Goal: Information Seeking & Learning: Learn about a topic

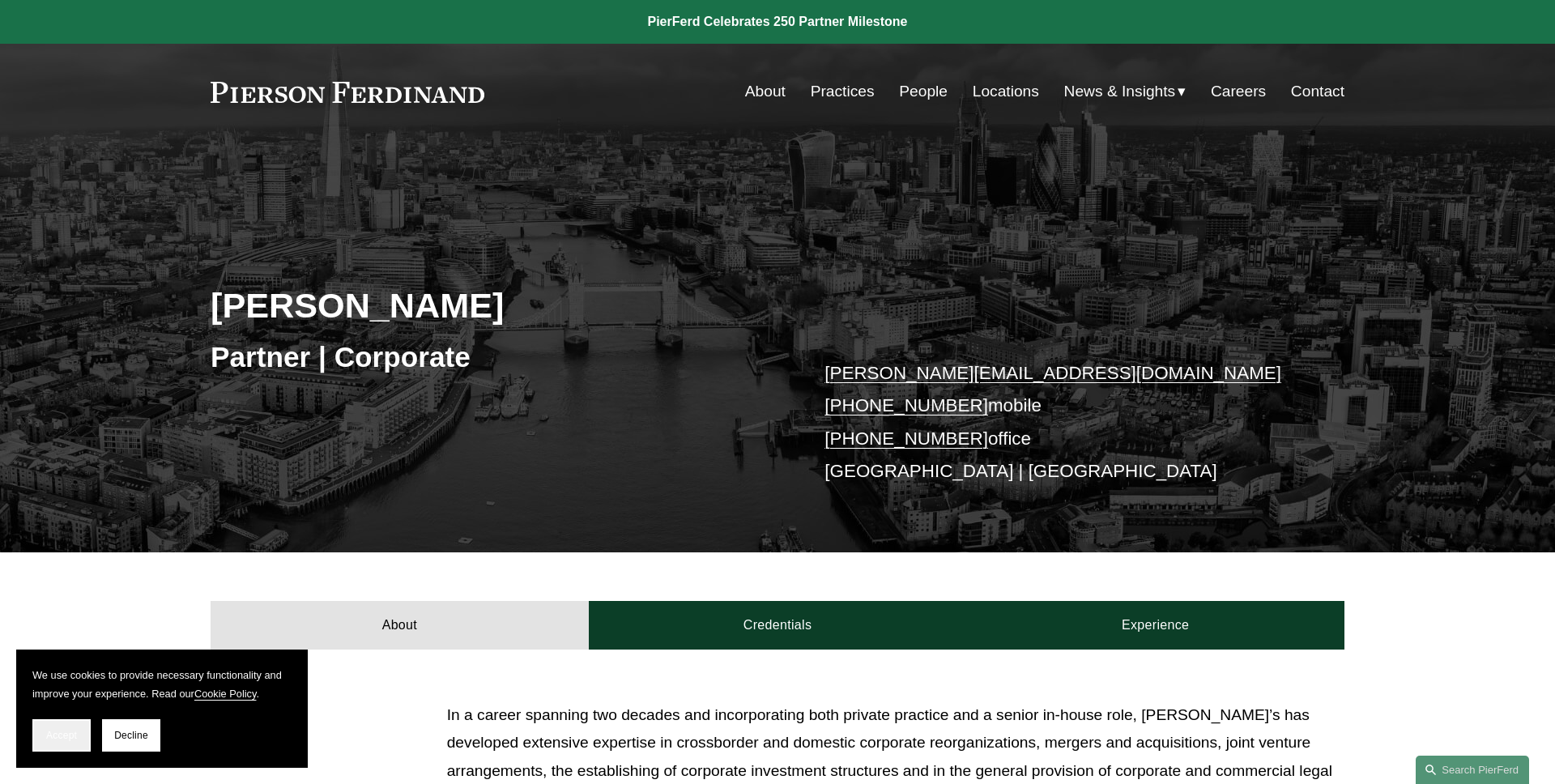
click at [62, 738] on span "Accept" at bounding box center [61, 734] width 31 height 12
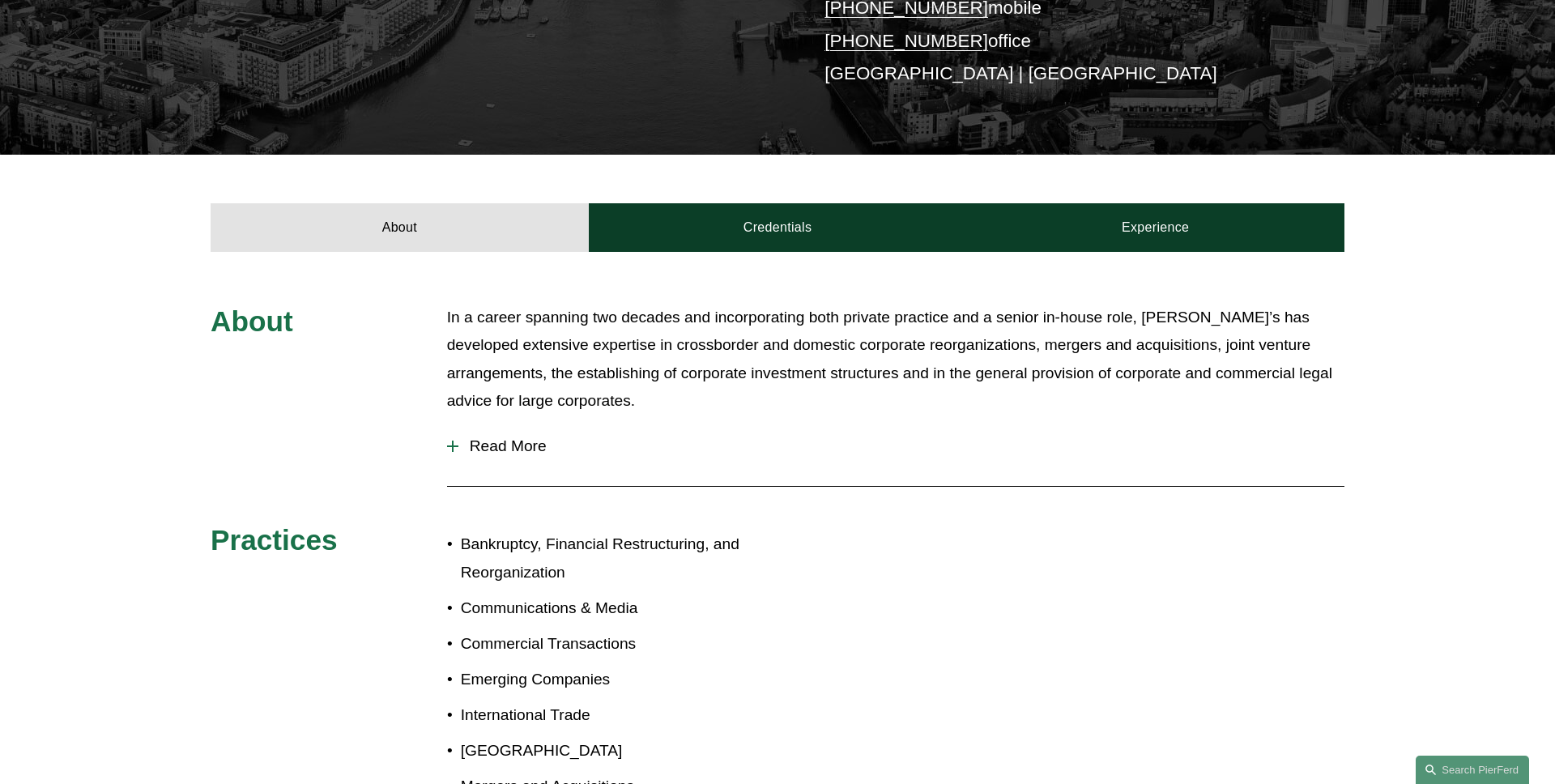
click at [526, 447] on span "Read More" at bounding box center [901, 446] width 886 height 18
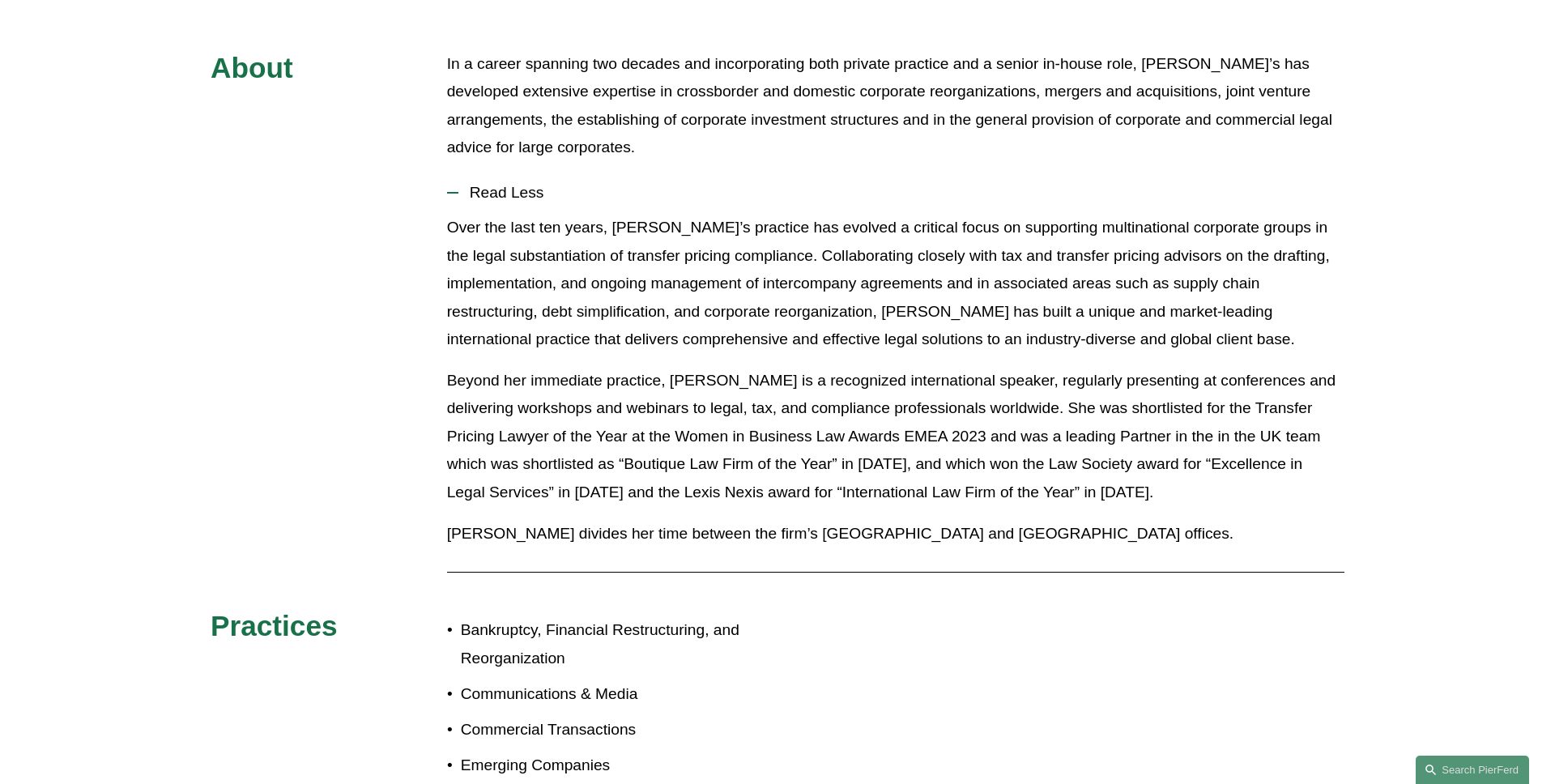
scroll to position [493, 0]
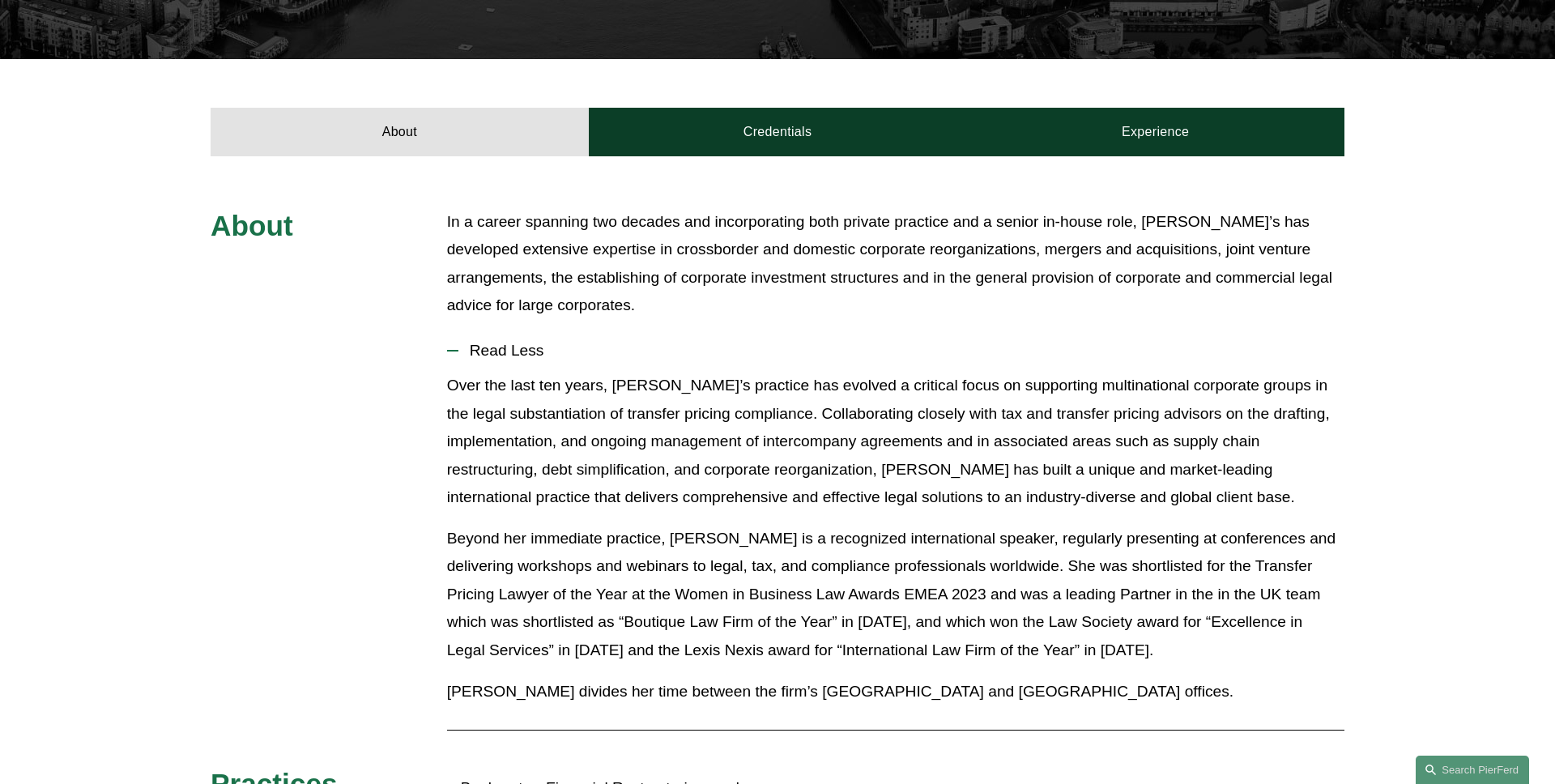
click at [530, 343] on span "Read Less" at bounding box center [901, 351] width 886 height 18
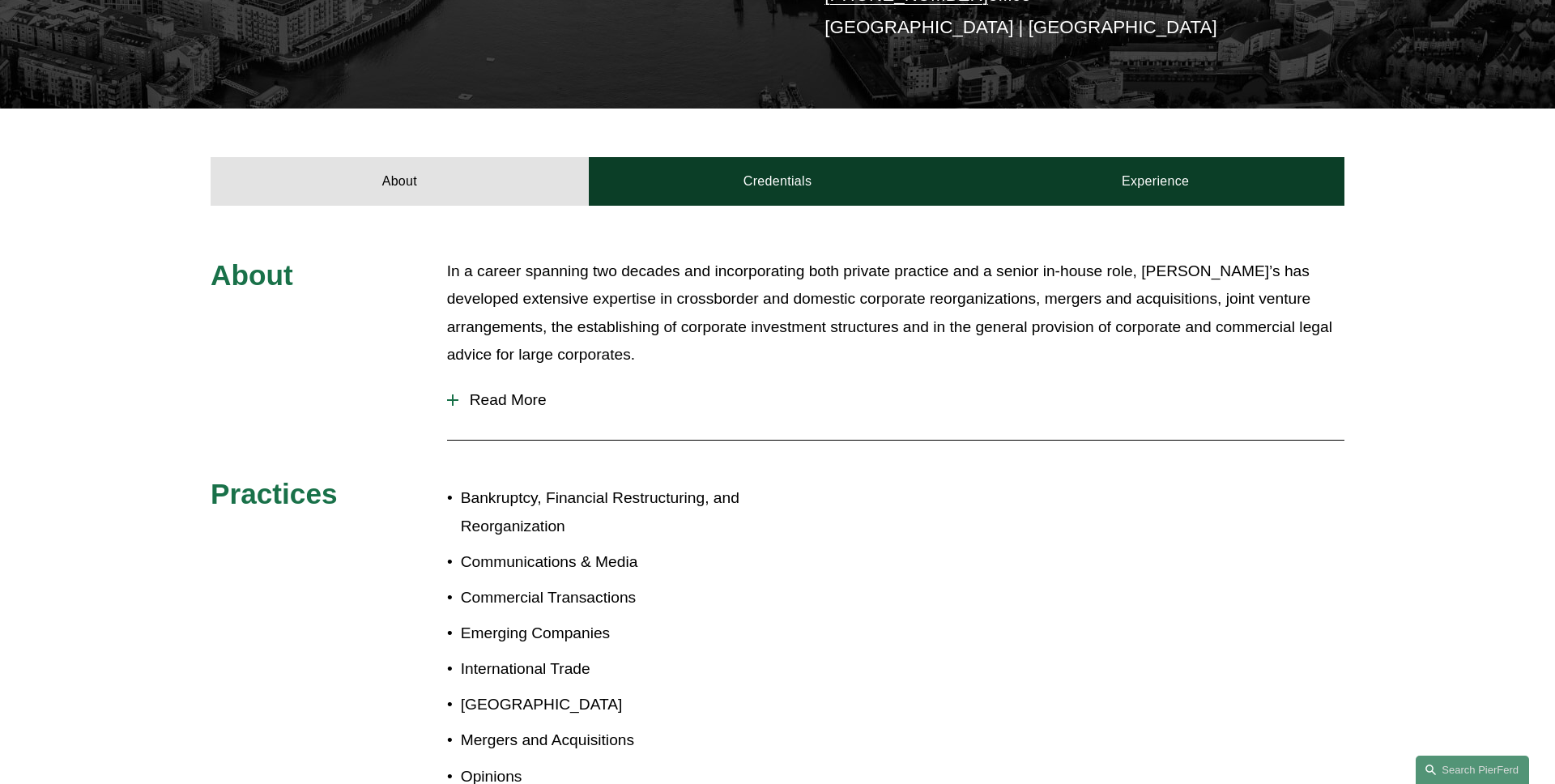
scroll to position [372, 0]
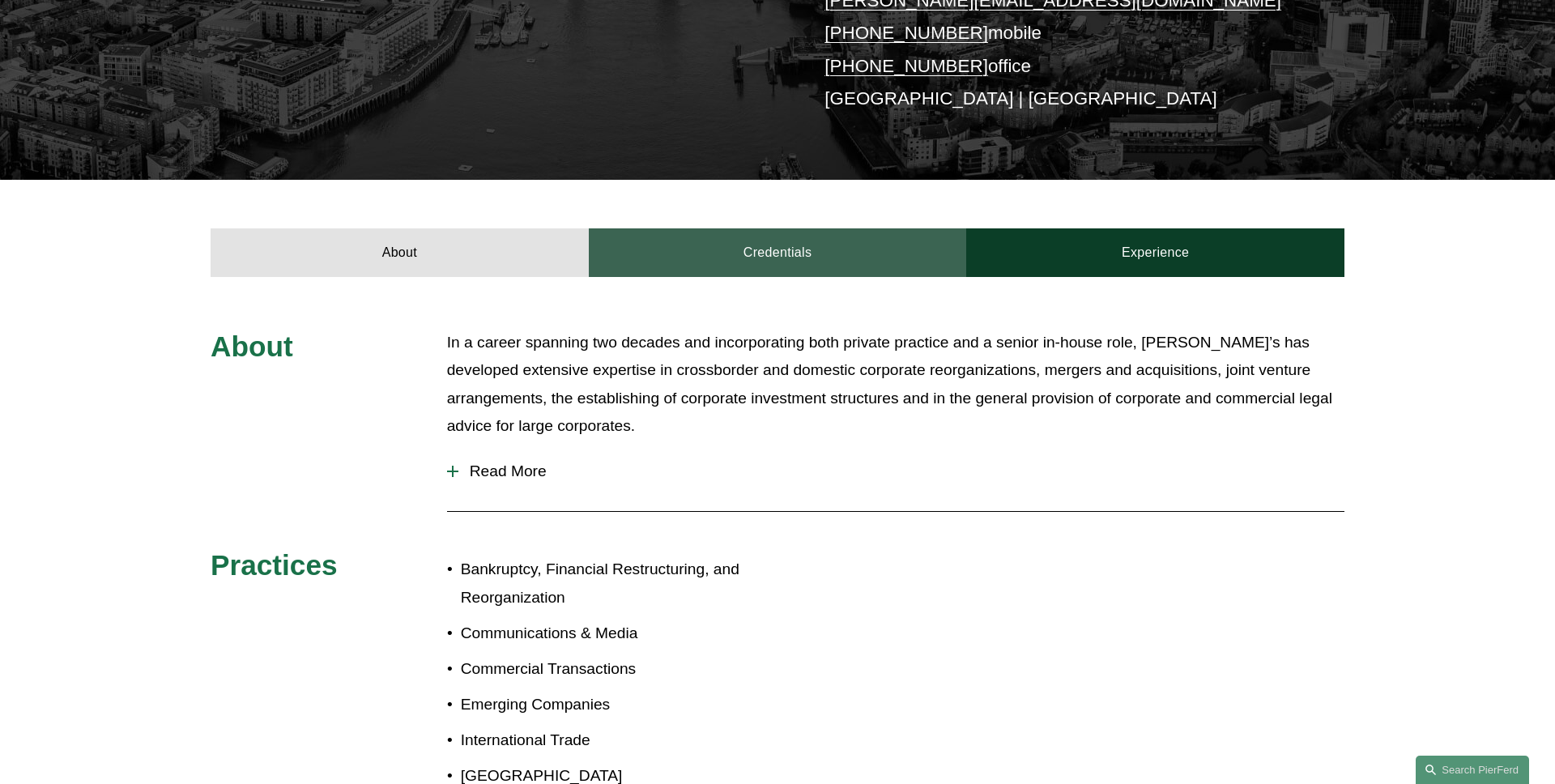
click at [746, 250] on link "Credentials" at bounding box center [777, 252] width 378 height 49
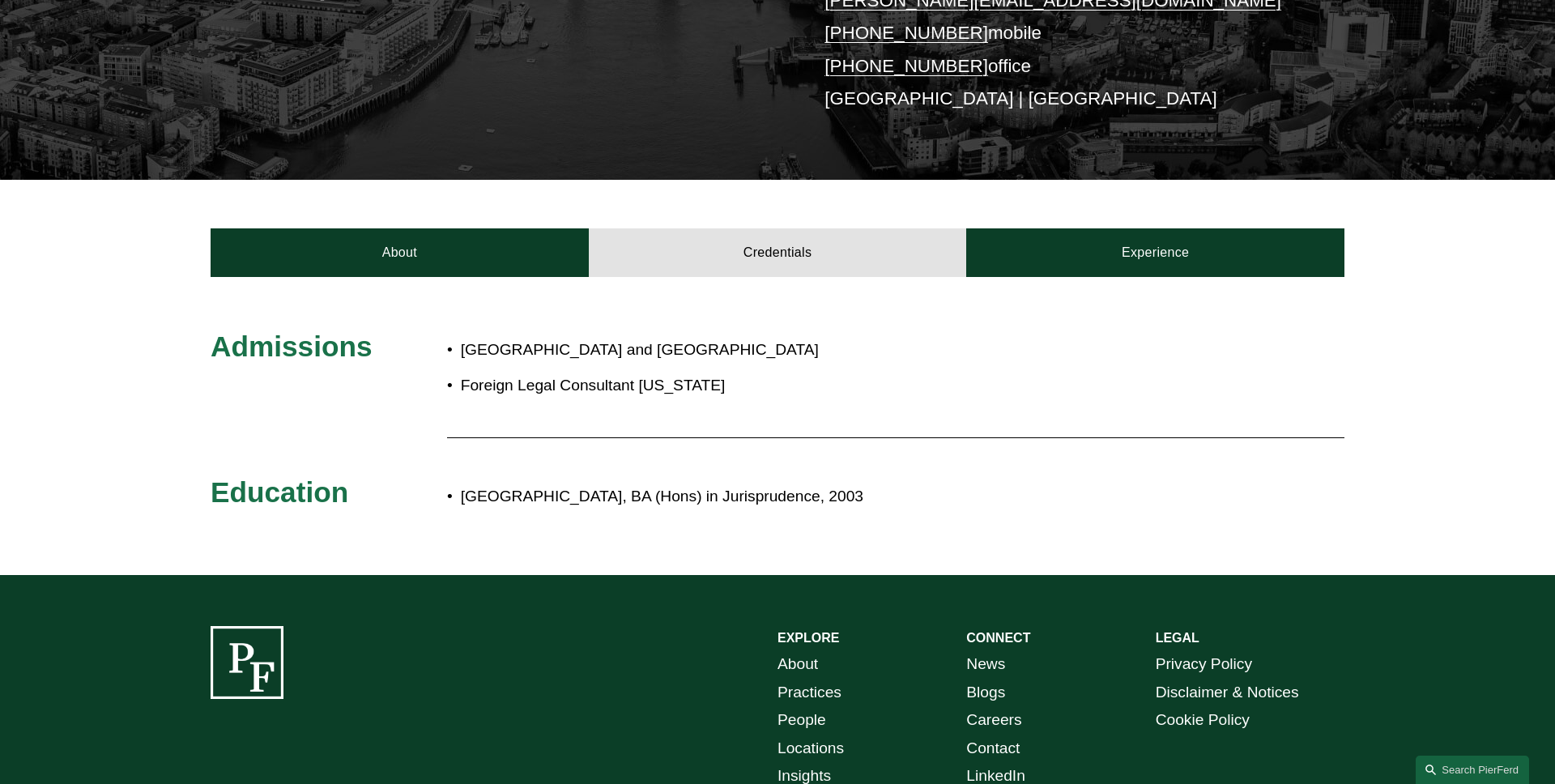
drag, startPoint x: 750, startPoint y: 389, endPoint x: 463, endPoint y: 390, distance: 287.0
click at [463, 390] on p "Foreign Legal Consultant Massachusetts" at bounding box center [666, 385] width 411 height 28
copy p "Foreign Legal Consultant Massachusetts"
click at [108, 390] on div "Admissions England and Wales Foreign Legal Consultant Massachusetts Education O…" at bounding box center [777, 426] width 1555 height 195
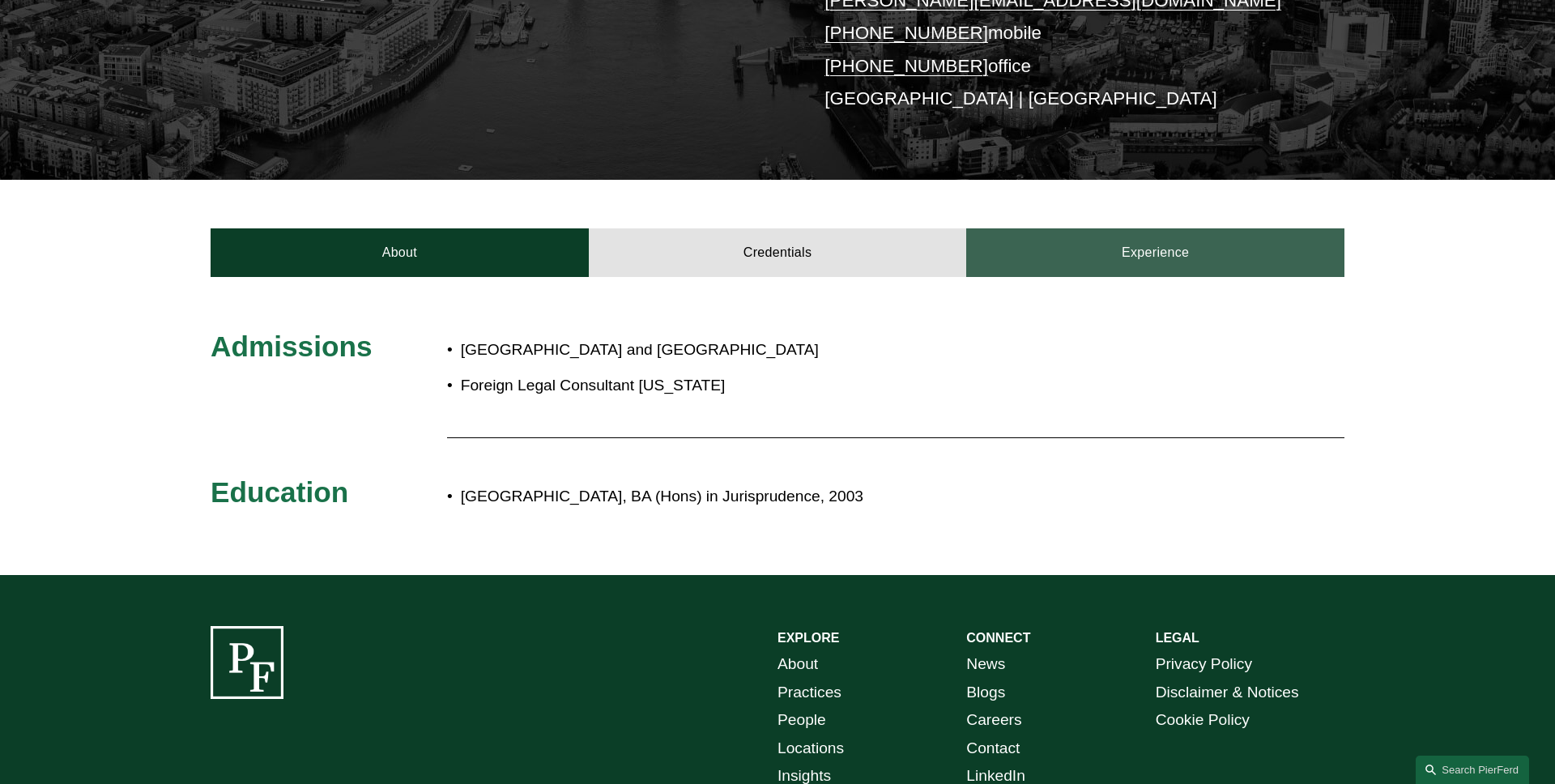
click at [1071, 276] on link "Experience" at bounding box center [1155, 252] width 378 height 49
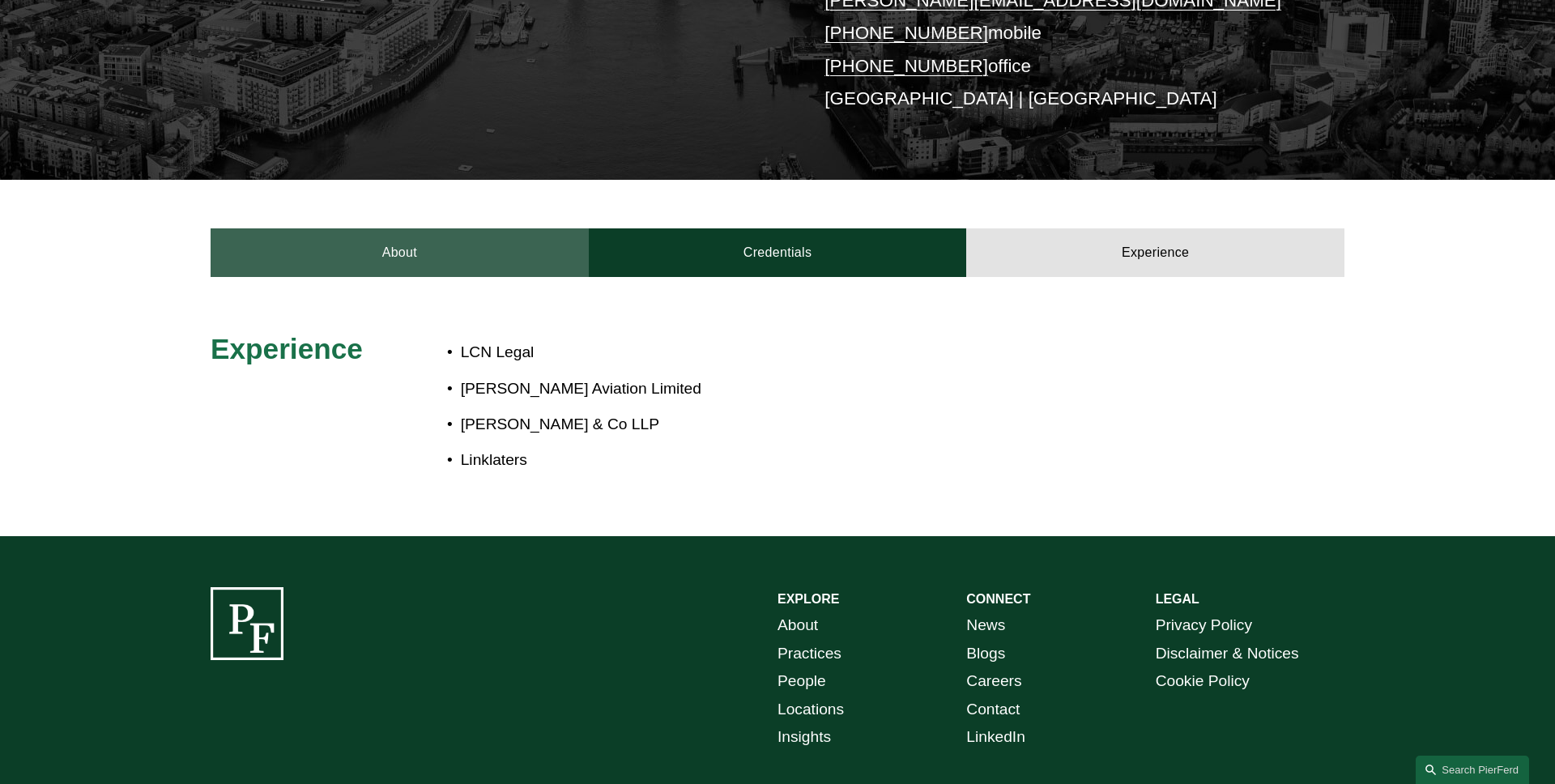
click at [466, 262] on link "About" at bounding box center [400, 252] width 378 height 49
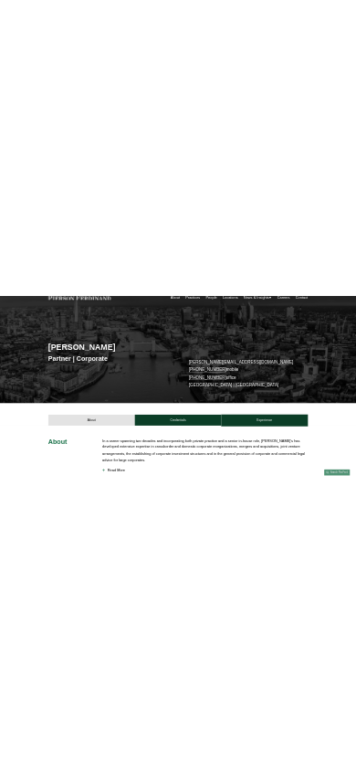
scroll to position [0, 0]
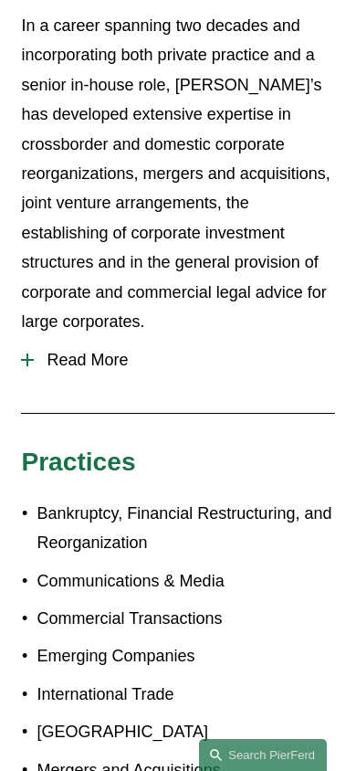
click at [94, 351] on span "Read More" at bounding box center [184, 360] width 301 height 19
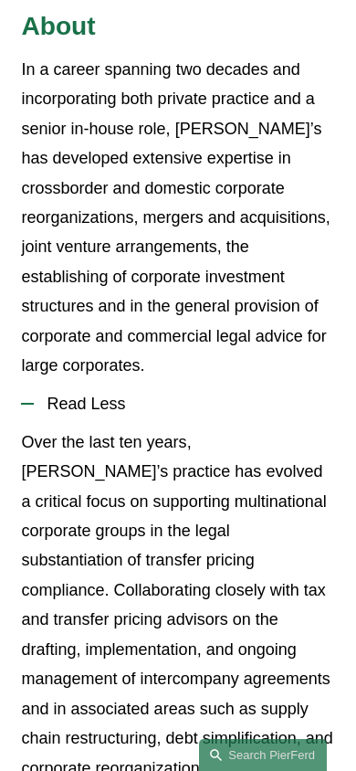
scroll to position [710, 0]
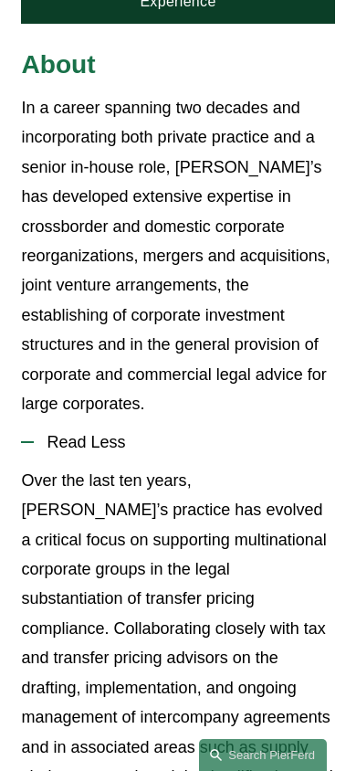
click at [111, 433] on span "Read Less" at bounding box center [184, 442] width 301 height 19
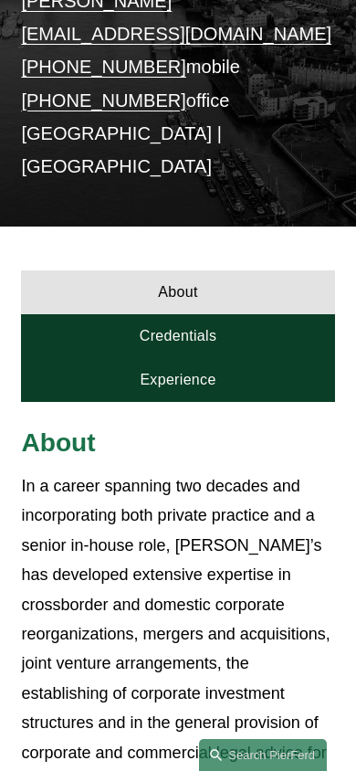
scroll to position [392, 0]
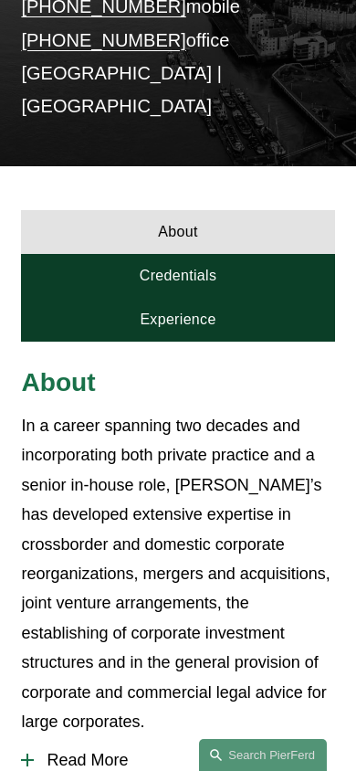
click at [221, 254] on link "Credentials" at bounding box center [177, 276] width 313 height 44
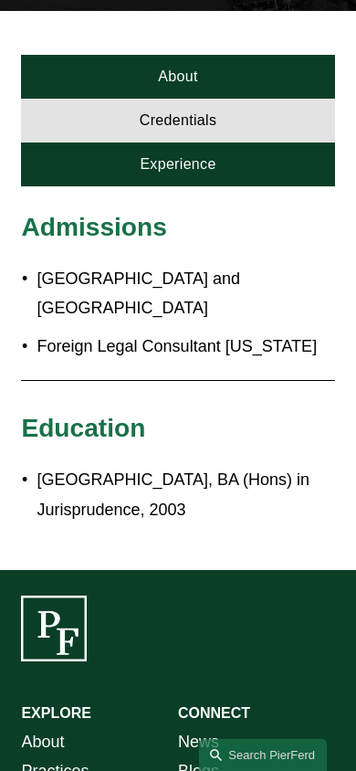
scroll to position [466, 0]
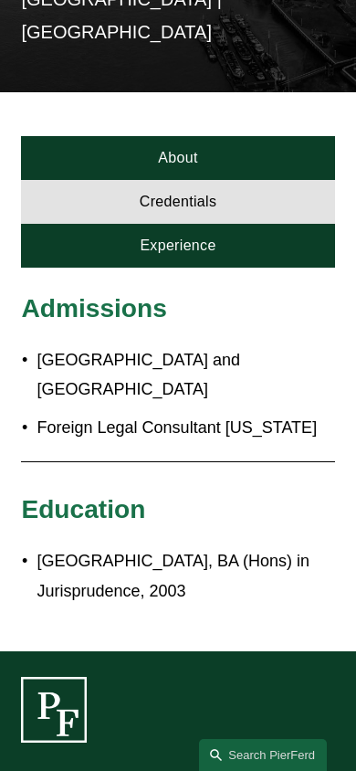
click at [257, 224] on link "Experience" at bounding box center [177, 246] width 313 height 44
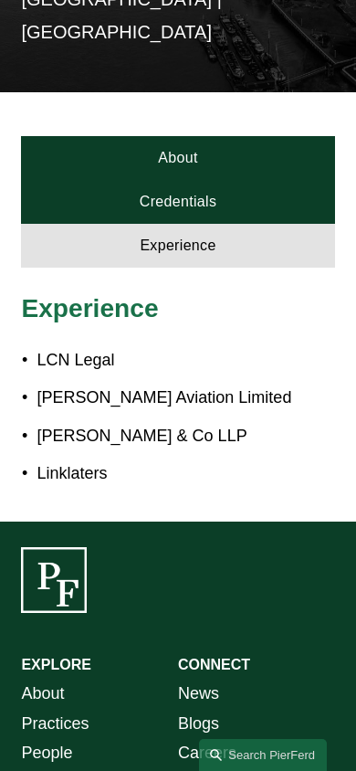
click at [230, 136] on link "About" at bounding box center [177, 158] width 313 height 44
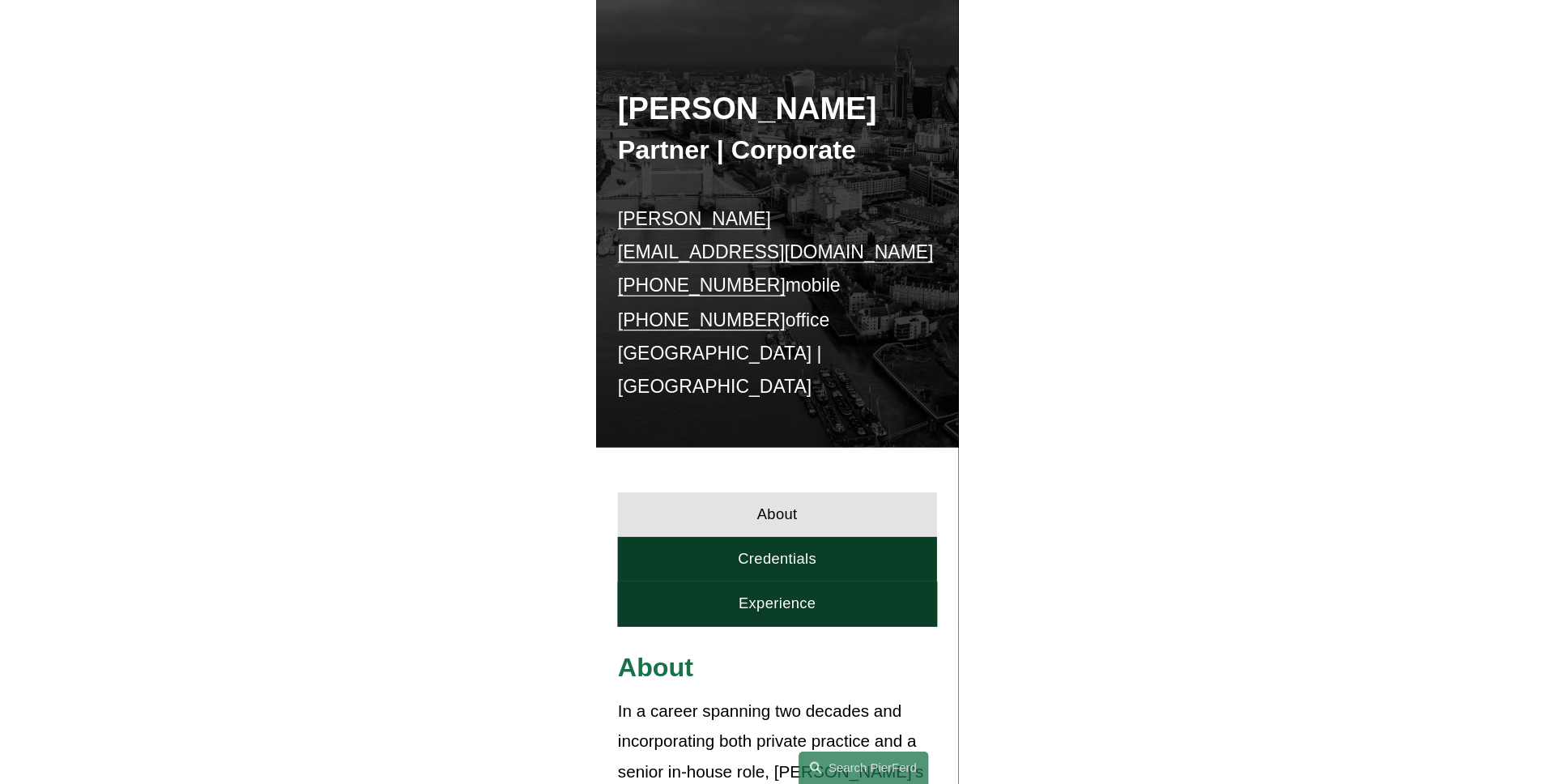
scroll to position [0, 0]
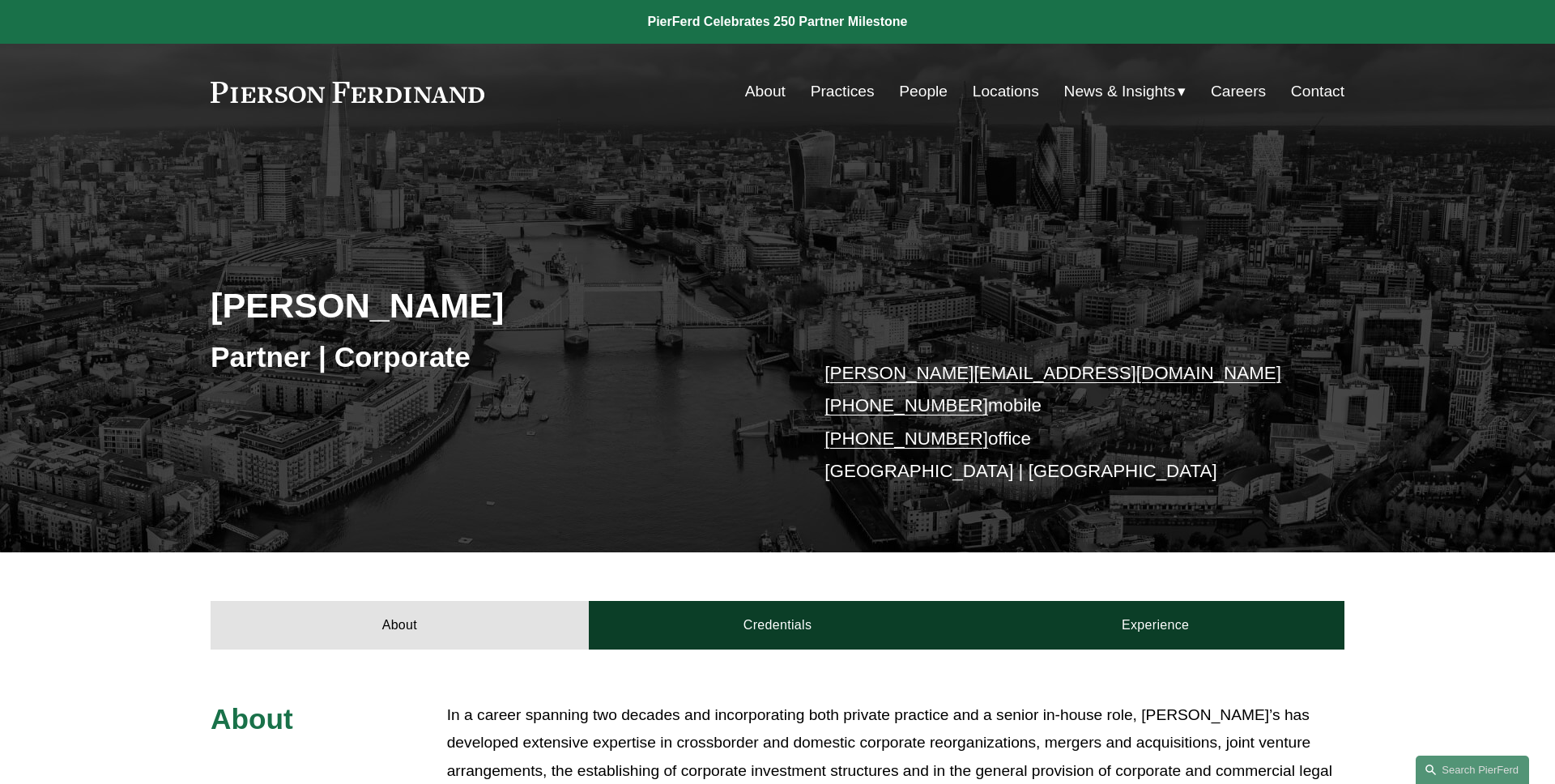
click at [817, 259] on div "Leiza Bladd-Symms Partner | Corporate leiza.bladdsymms@pierferd.com +44 79 1962…" at bounding box center [777, 369] width 1555 height 365
click at [541, 277] on div "Leiza Bladd-Symms Partner | Corporate leiza.bladdsymms@pierferd.com +44 79 1962…" at bounding box center [777, 369] width 1555 height 365
drag, startPoint x: 436, startPoint y: 299, endPoint x: 41, endPoint y: 298, distance: 395.0
click at [41, 298] on div "Leiza Bladd-Symms Partner | Corporate leiza.bladdsymms@pierferd.com +44 79 1962…" at bounding box center [777, 369] width 1555 height 365
copy h2 "Leiza Bladd-Symms"
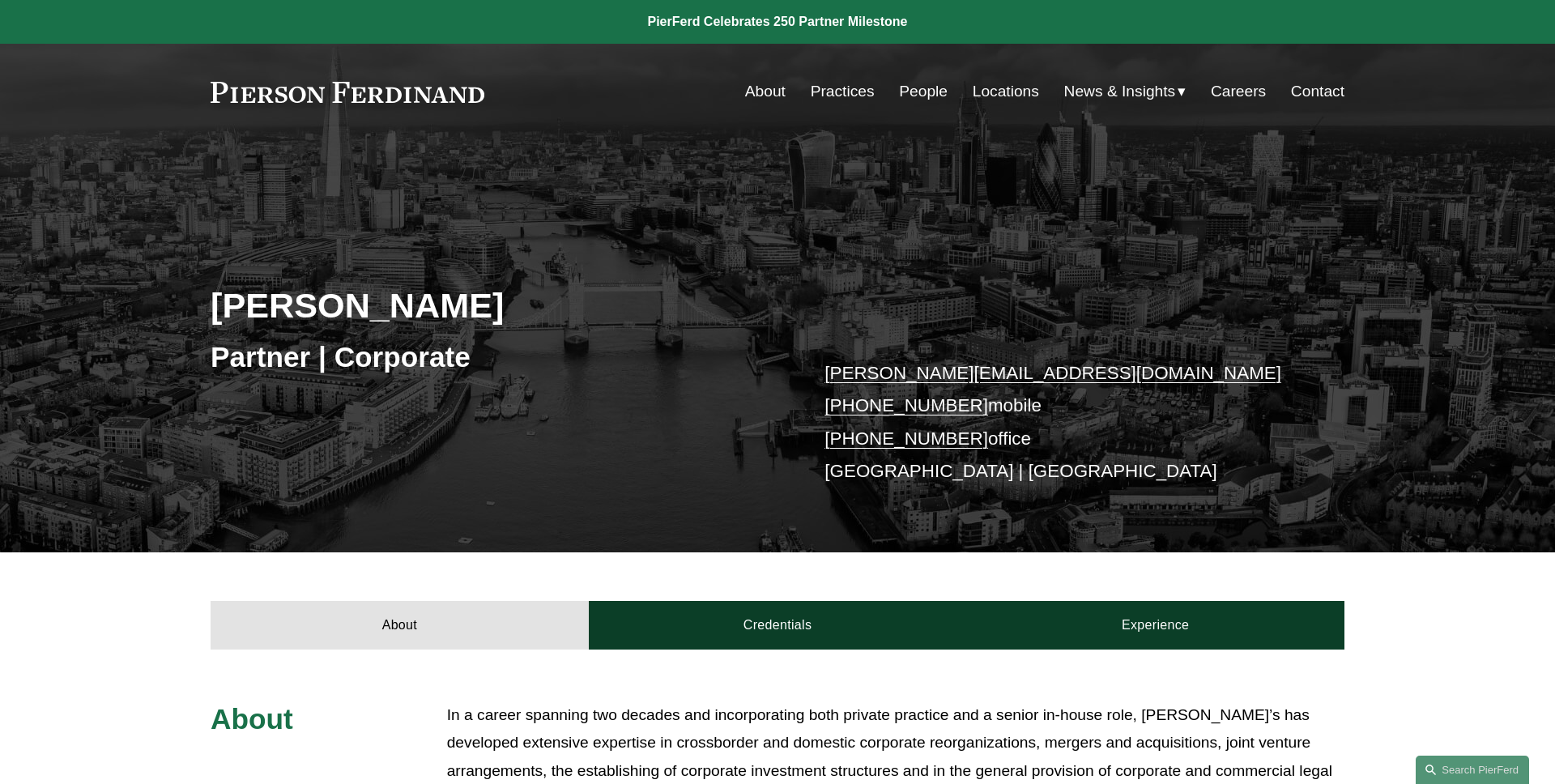
click at [41, 298] on div "Leiza Bladd-Symms Partner | Corporate leiza.bladdsymms@pierferd.com +44 79 1962…" at bounding box center [777, 369] width 1555 height 365
click at [778, 240] on div "Leiza Bladd-Symms Partner | Corporate leiza.bladdsymms@pierferd.com +44 79 1962…" at bounding box center [777, 369] width 1555 height 365
click at [436, 239] on div "Leiza Bladd-Symms Partner | Corporate leiza.bladdsymms@pierferd.com +44 79 1962…" at bounding box center [777, 369] width 1555 height 365
click at [439, 188] on div "Leiza Bladd-Symms Partner | Corporate leiza.bladdsymms@pierferd.com +44 79 1962…" at bounding box center [777, 369] width 1555 height 365
click at [439, 136] on div "Skip to Content About Practices People Locations" at bounding box center [777, 91] width 1555 height 96
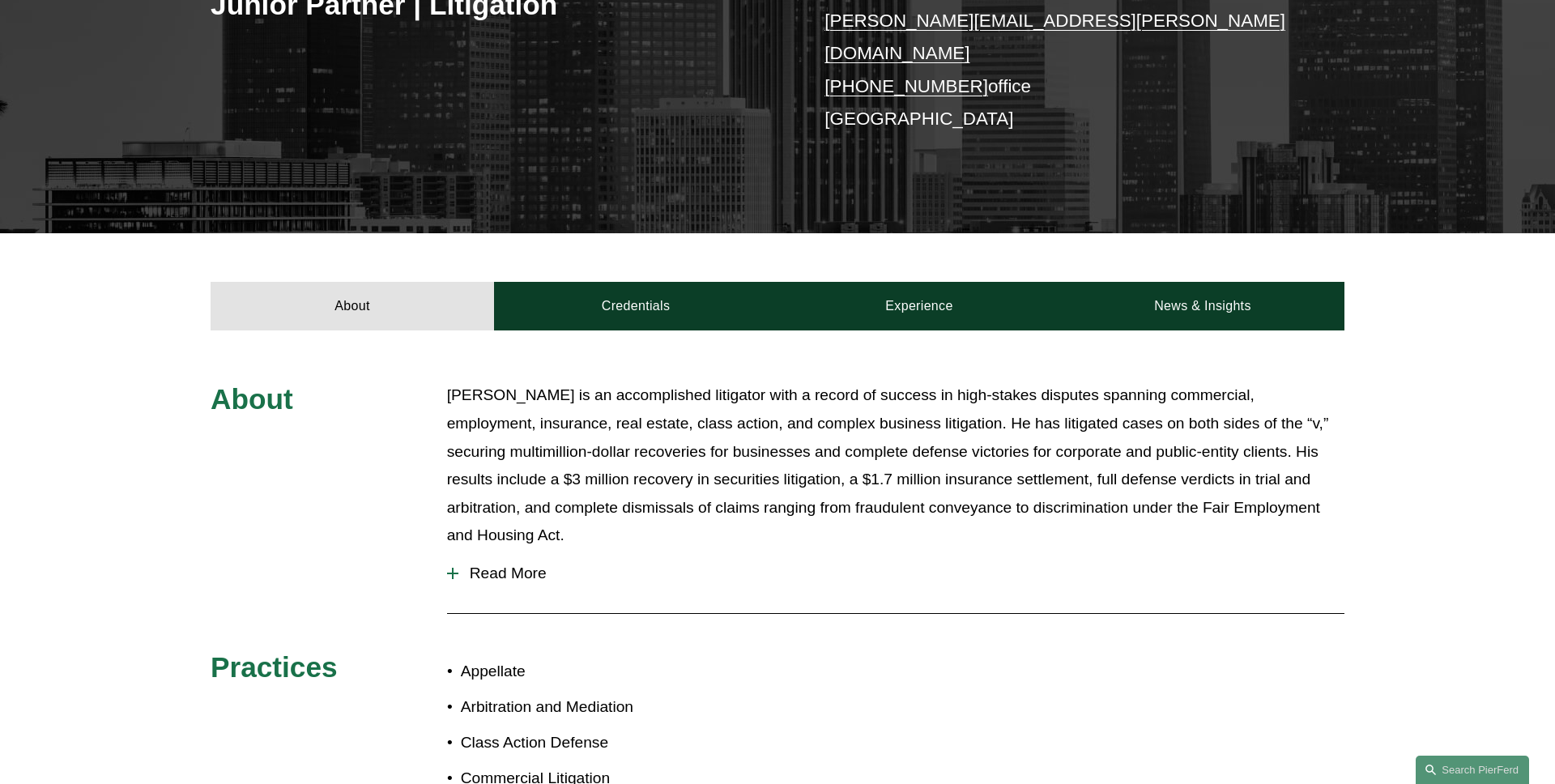
scroll to position [364, 0]
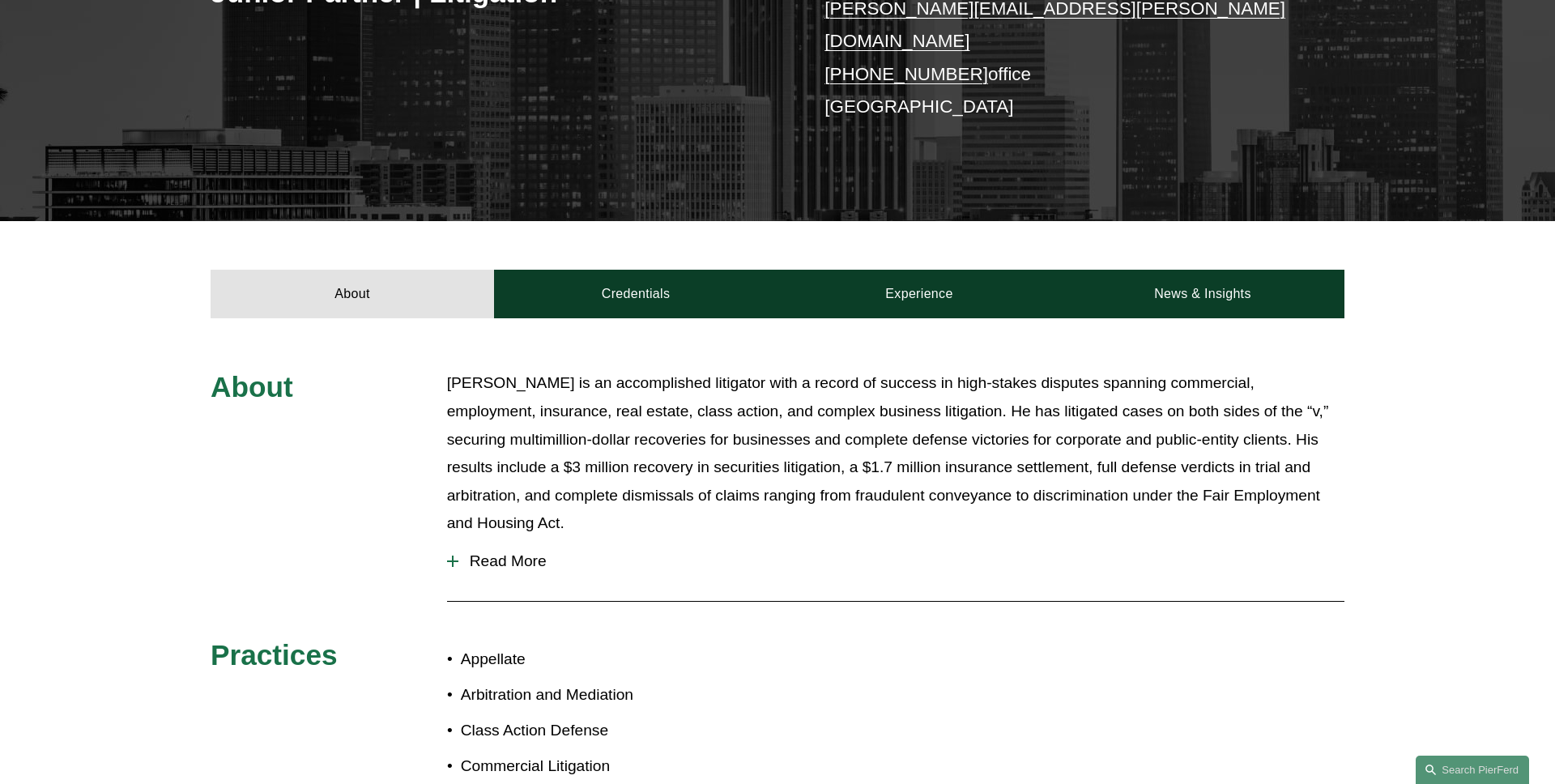
click at [520, 552] on span "Read More" at bounding box center [901, 561] width 886 height 18
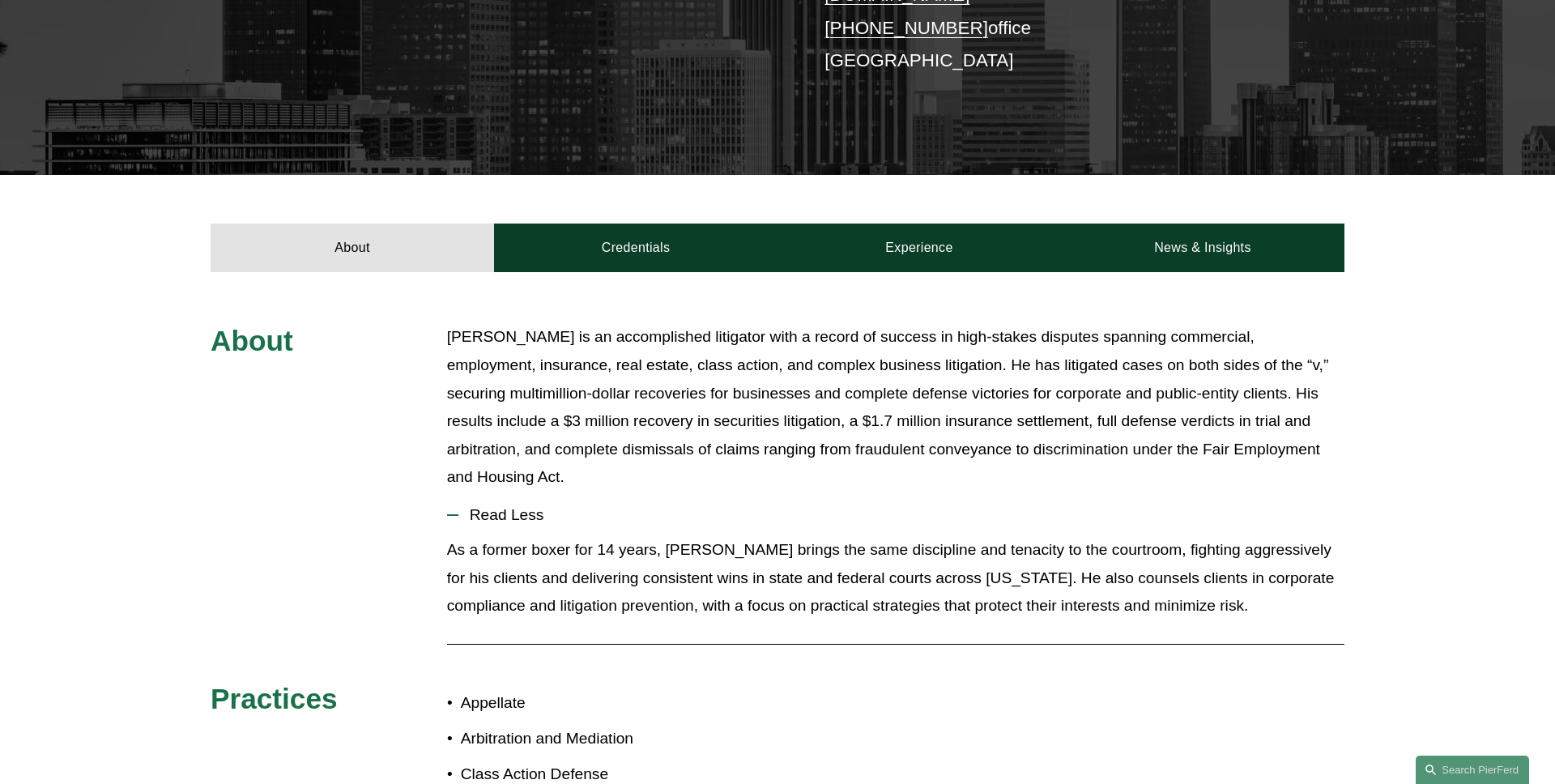
scroll to position [431, 0]
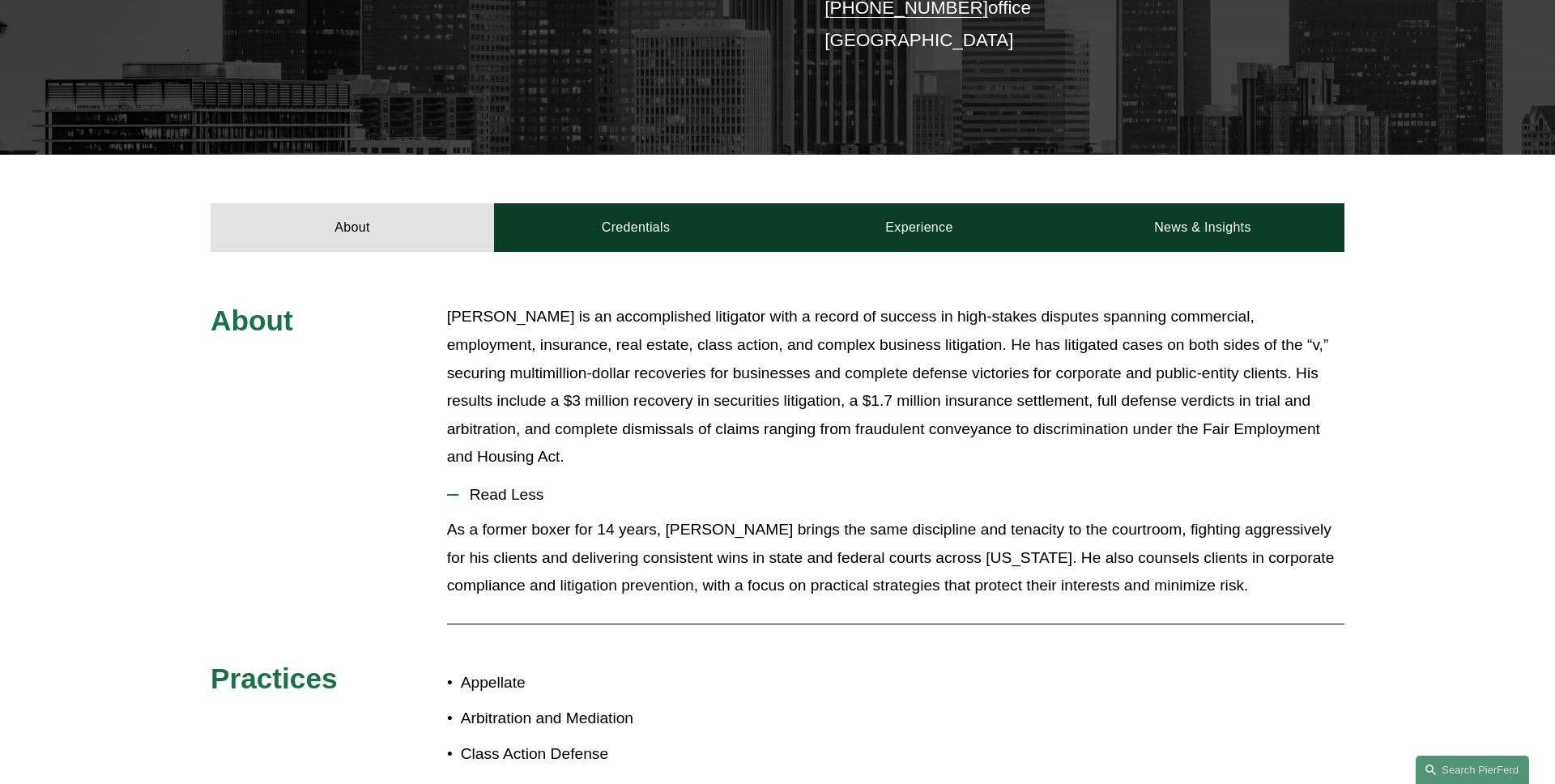
click at [520, 485] on span "Read Less" at bounding box center [901, 494] width 886 height 18
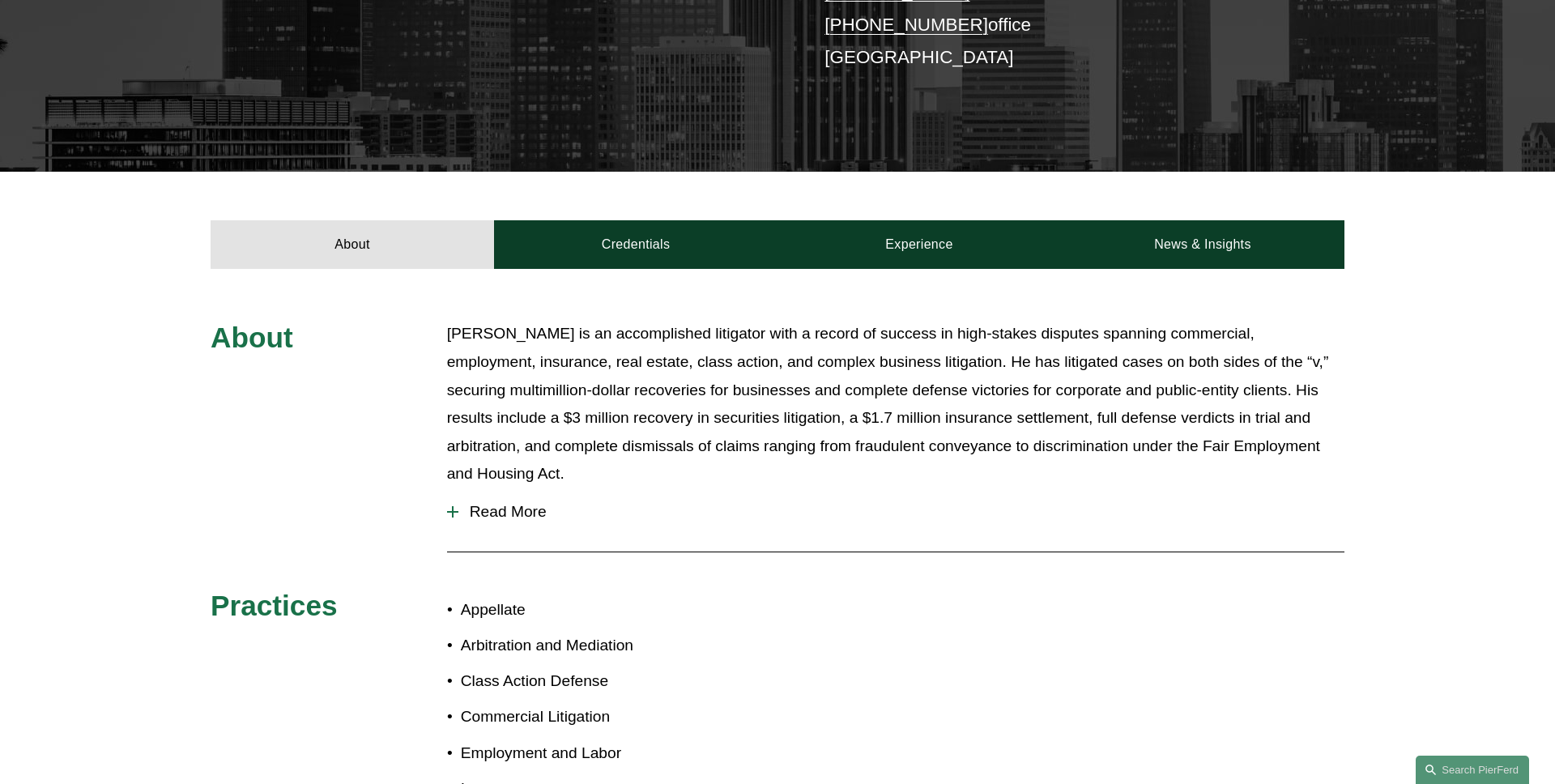
scroll to position [408, 0]
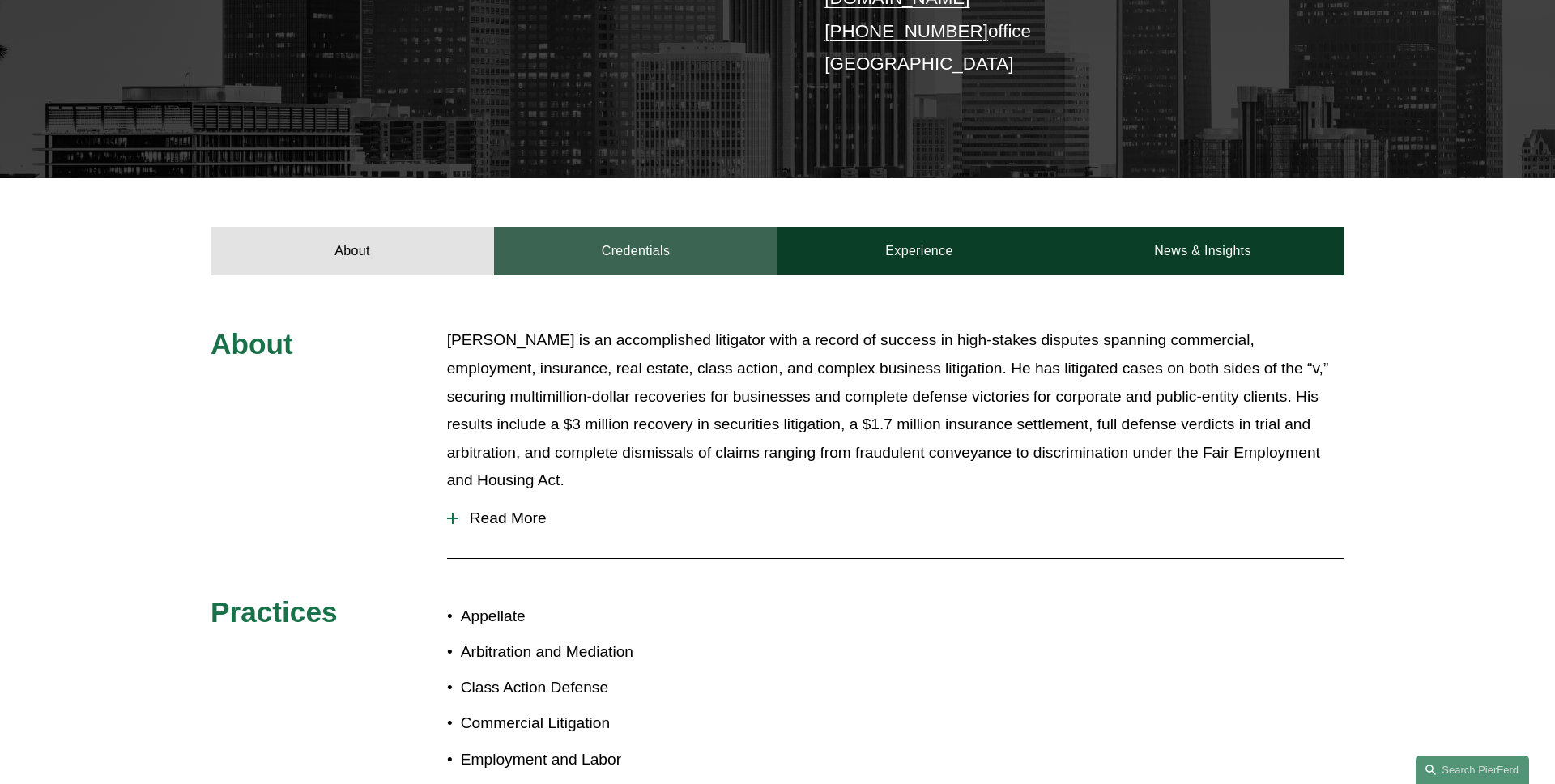
click at [626, 227] on link "Credentials" at bounding box center [635, 251] width 284 height 49
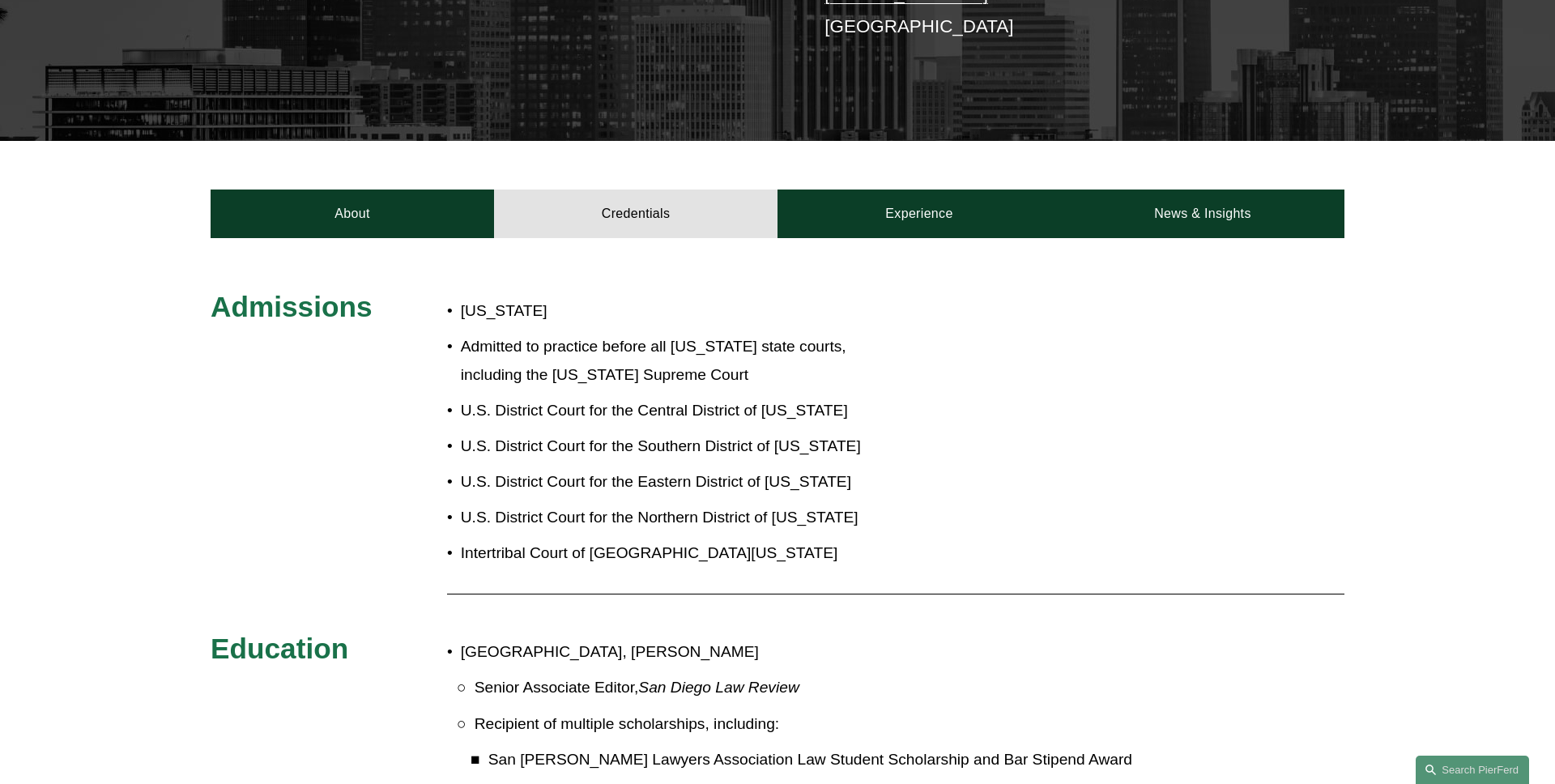
scroll to position [390, 0]
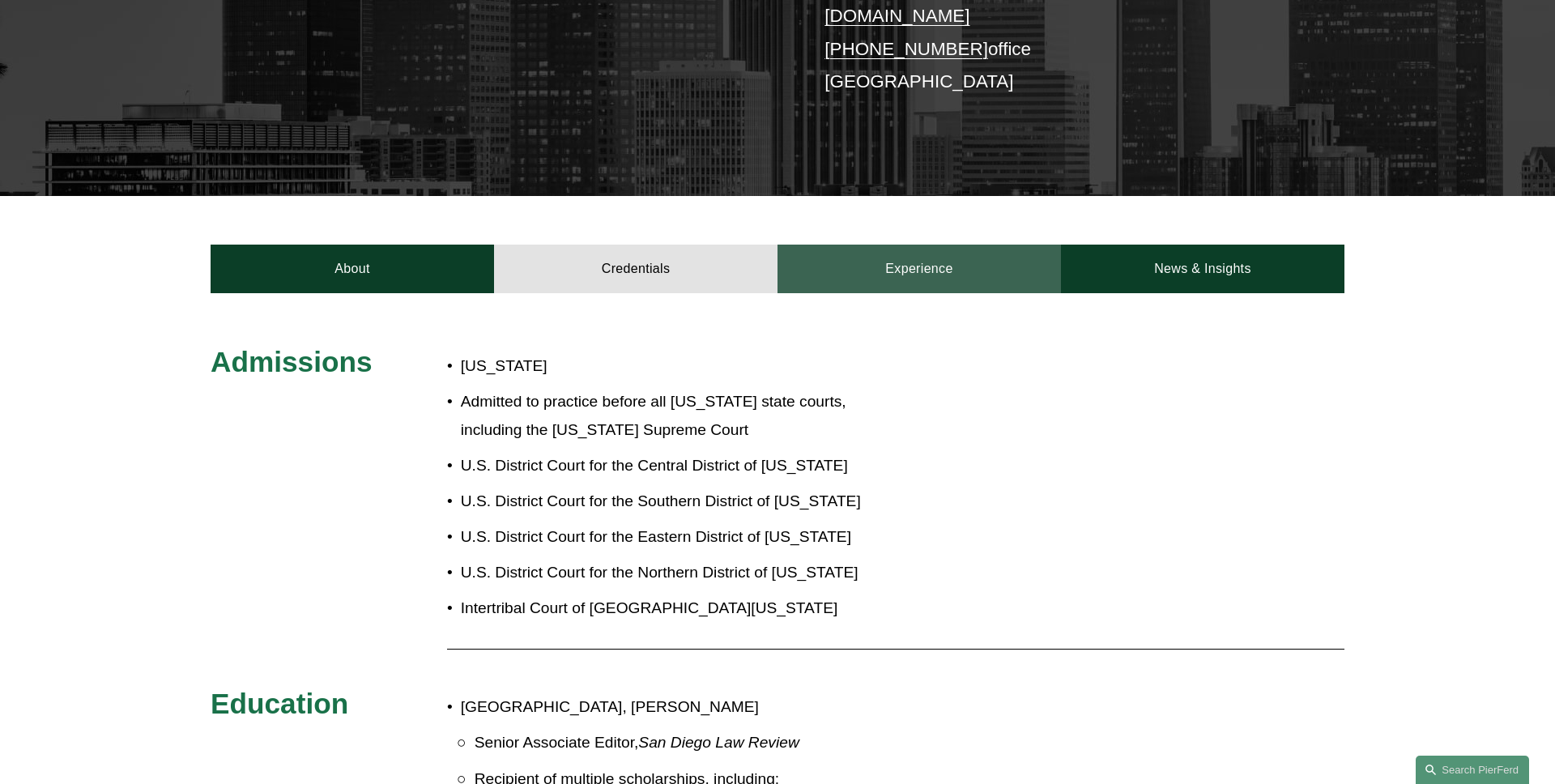
click at [929, 245] on link "Experience" at bounding box center [919, 268] width 284 height 49
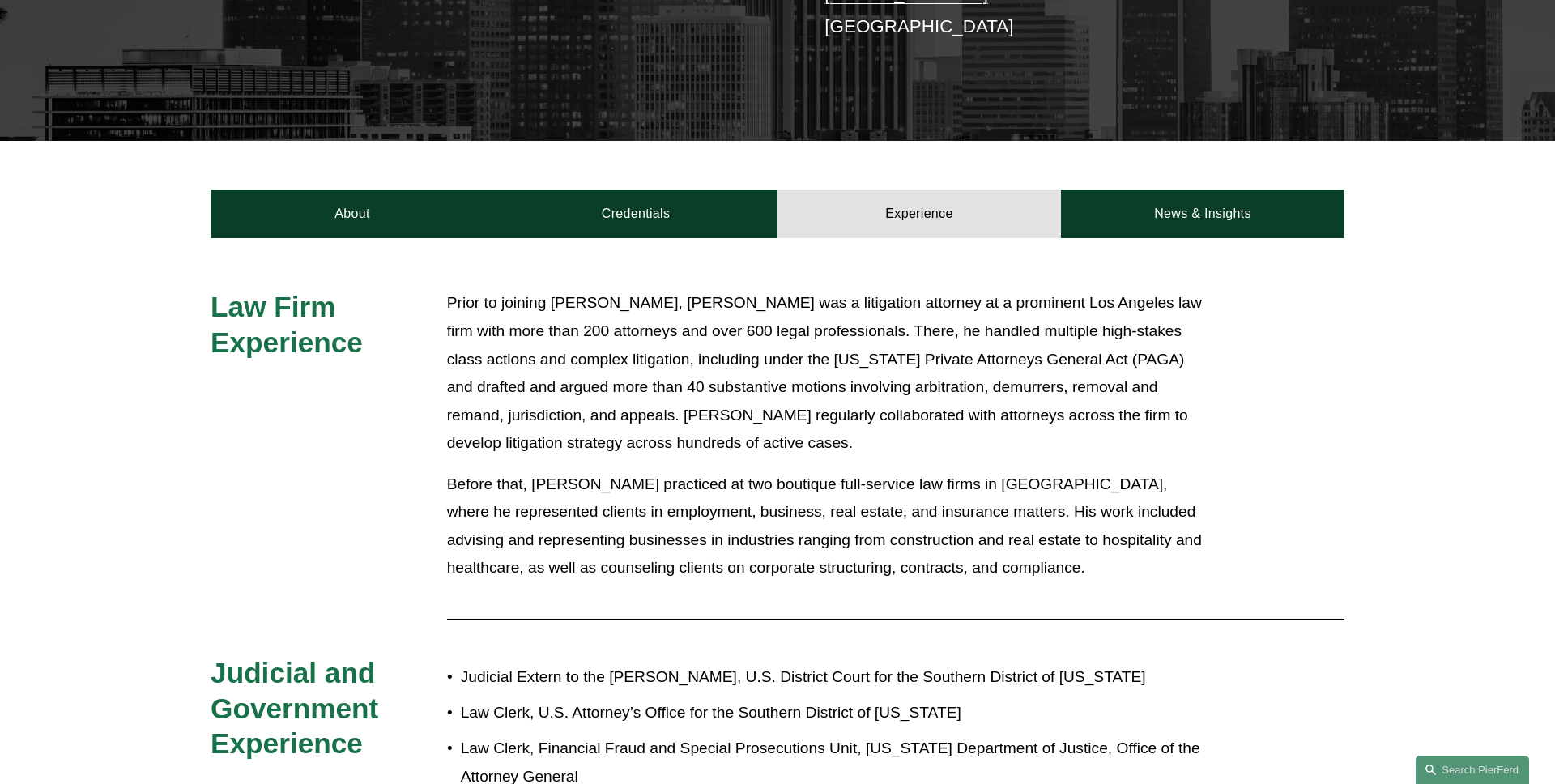
scroll to position [423, 0]
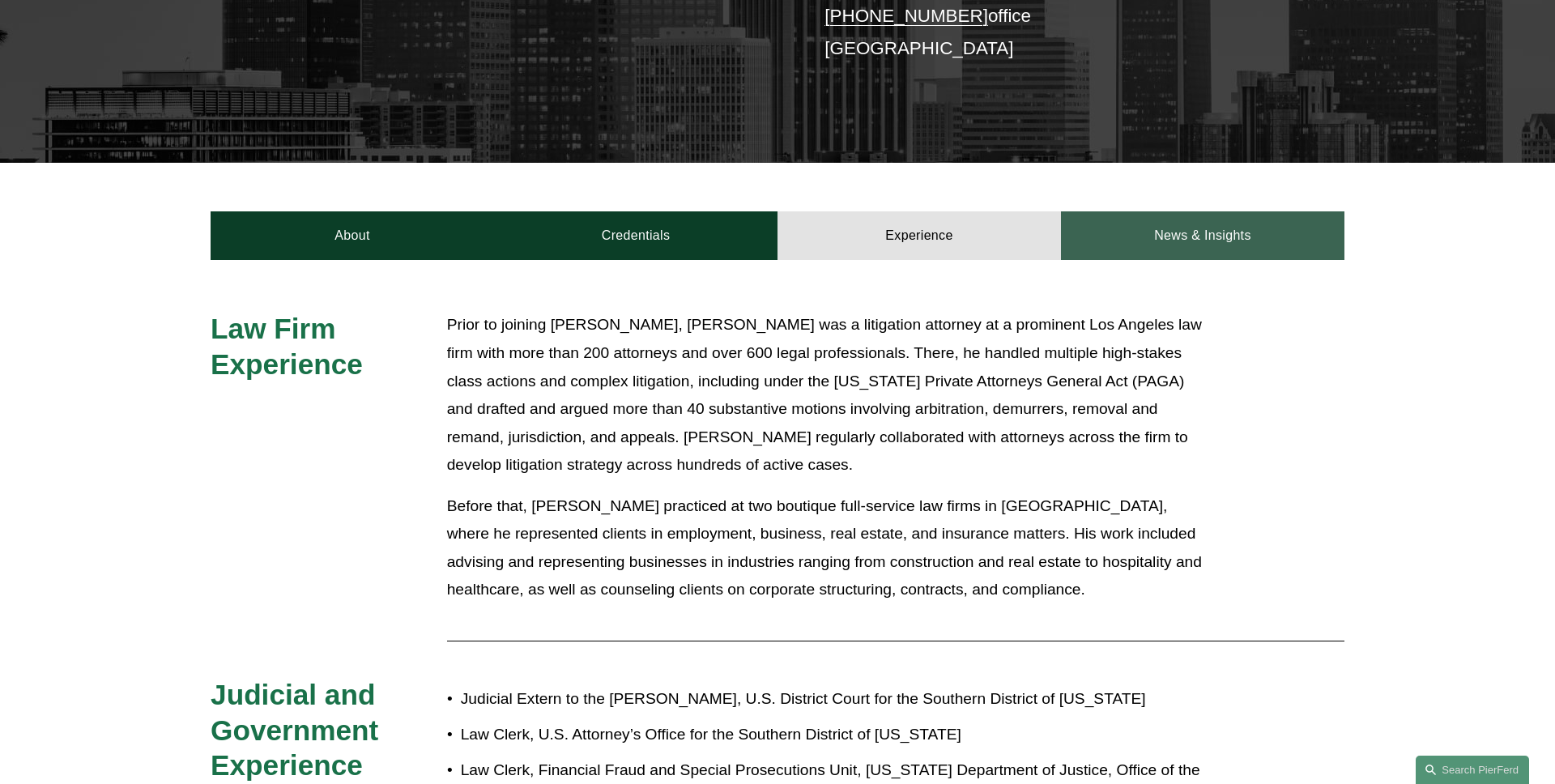
click at [1181, 217] on link "News & Insights" at bounding box center [1202, 236] width 284 height 49
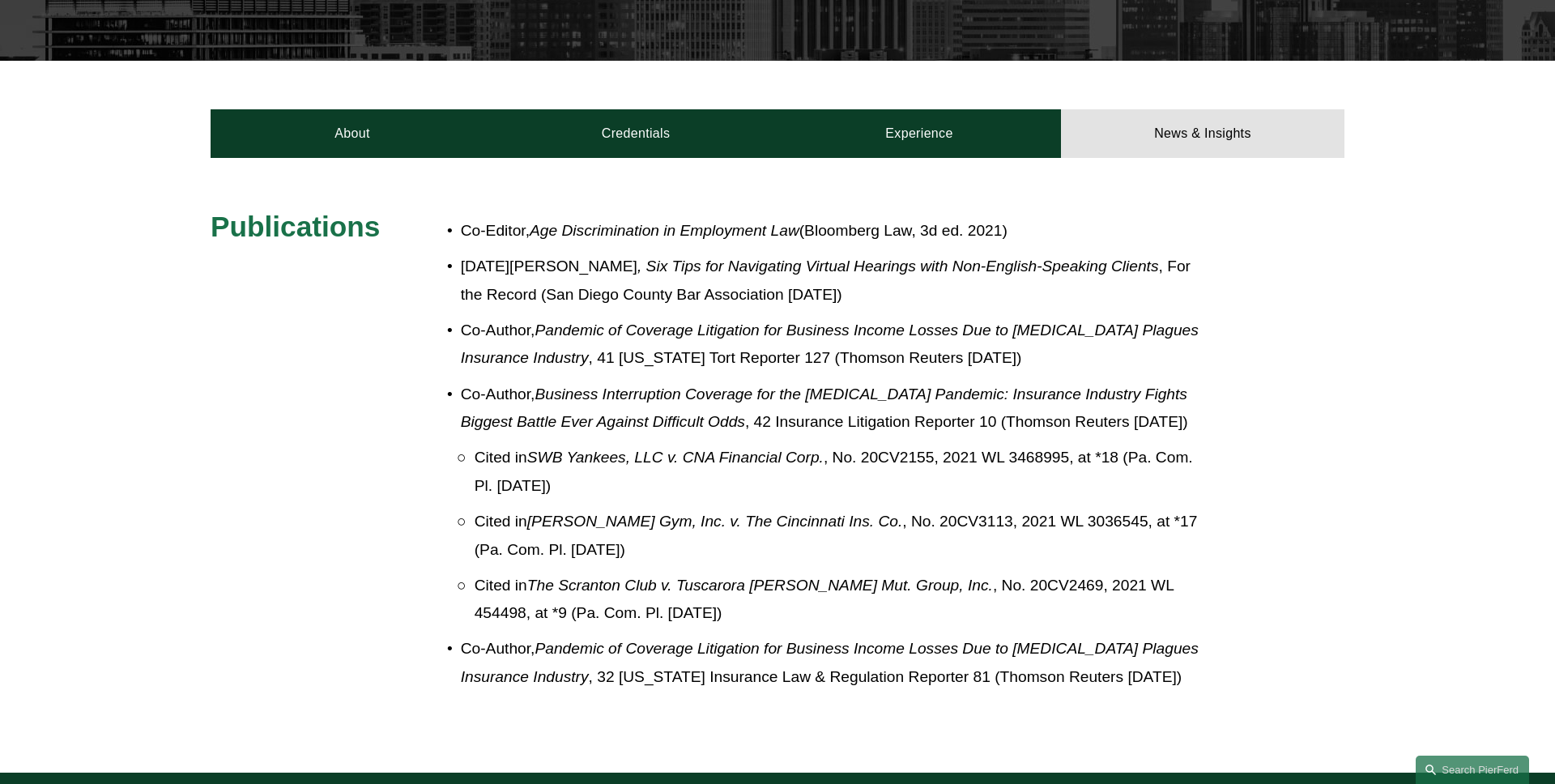
scroll to position [503, 0]
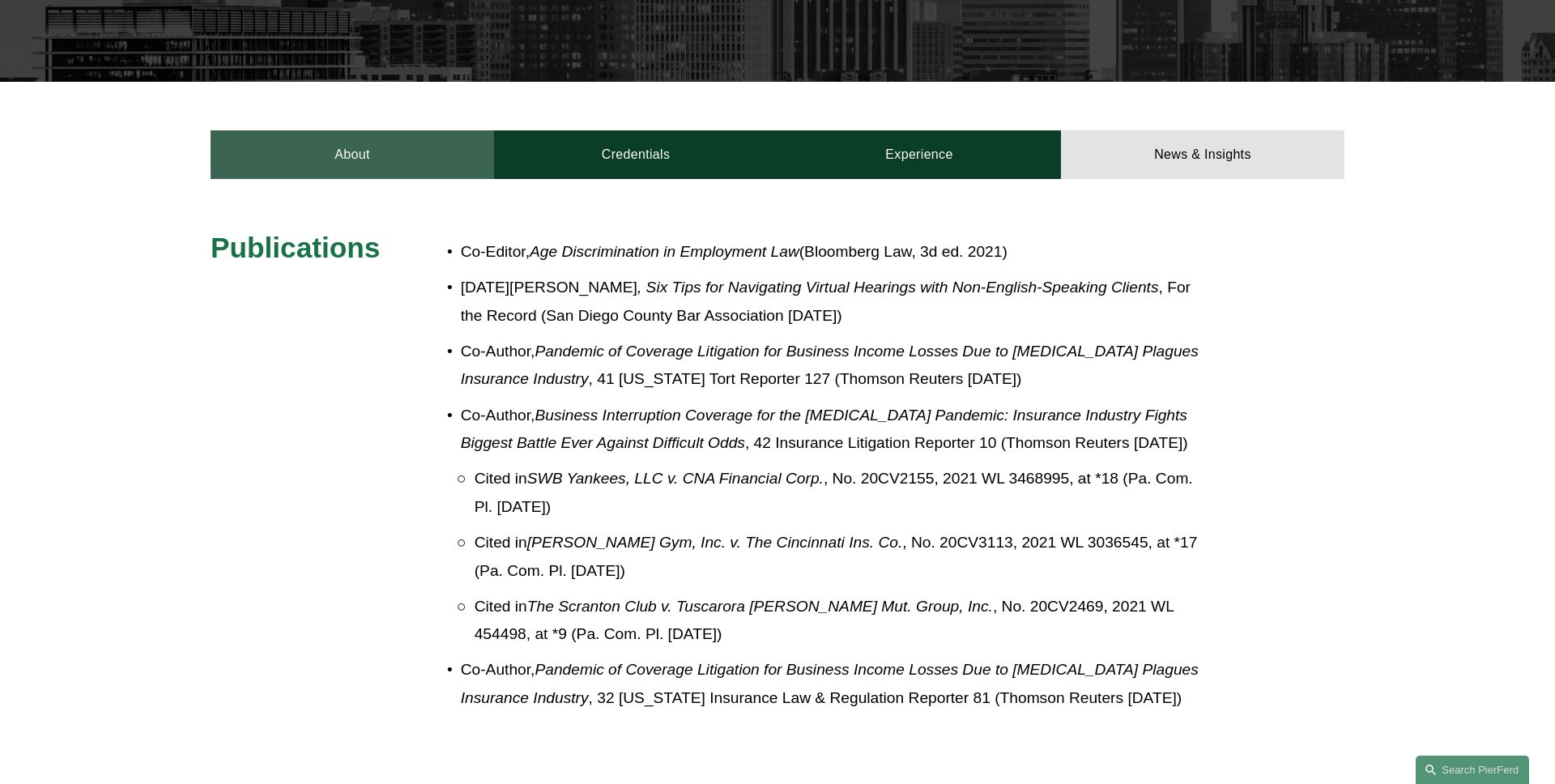
click at [291, 144] on link "About" at bounding box center [353, 154] width 284 height 49
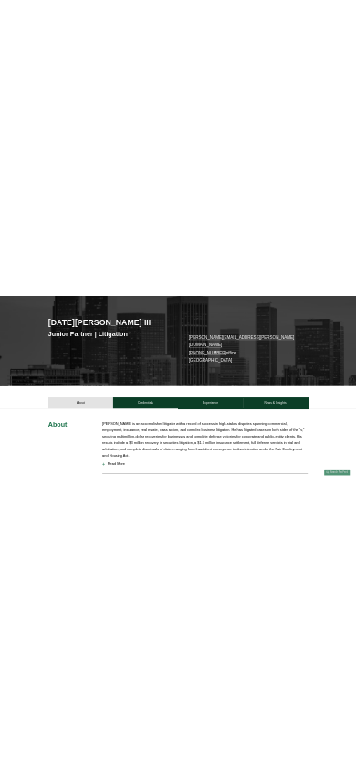
scroll to position [0, 0]
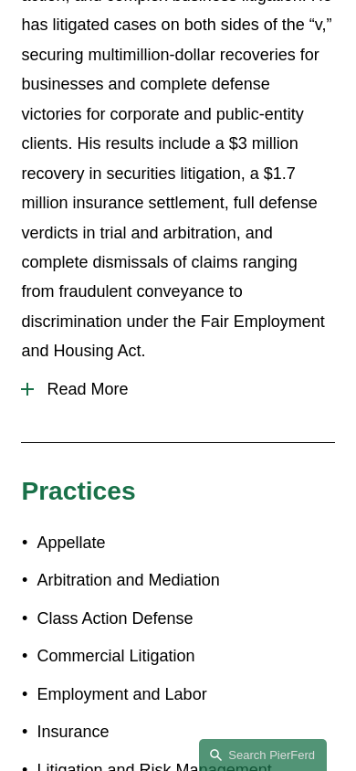
click at [91, 380] on span "Read More" at bounding box center [184, 389] width 301 height 19
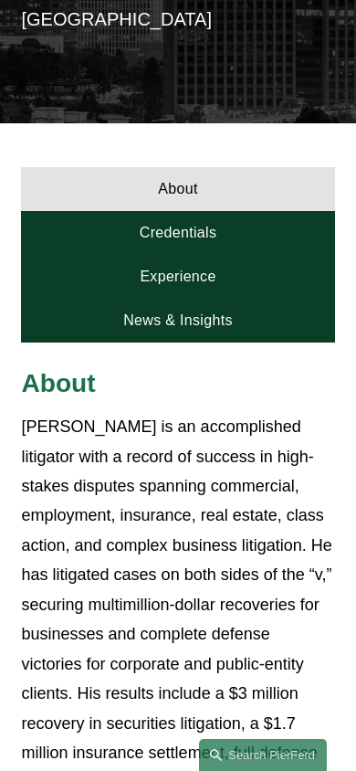
scroll to position [425, 0]
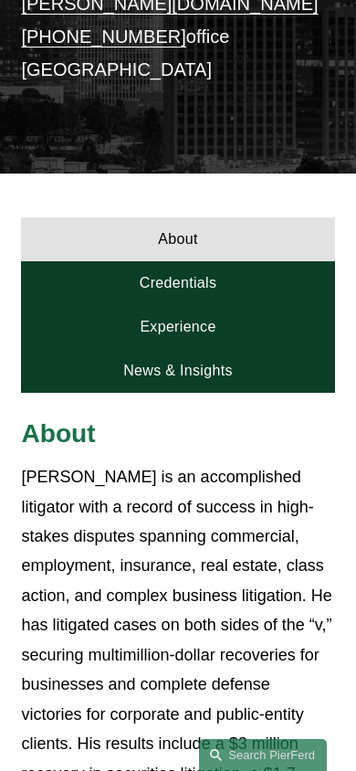
click at [184, 261] on link "Credentials" at bounding box center [177, 283] width 313 height 44
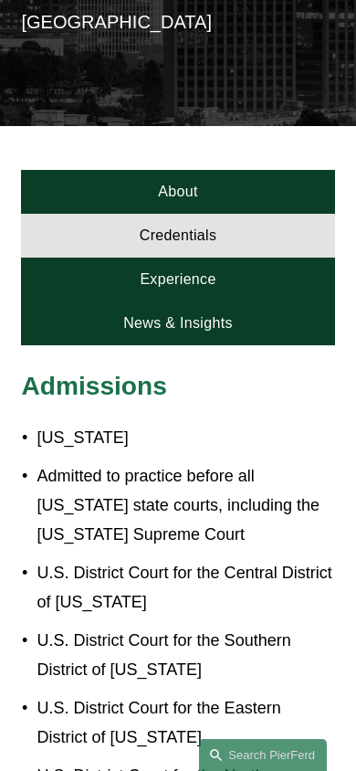
scroll to position [430, 0]
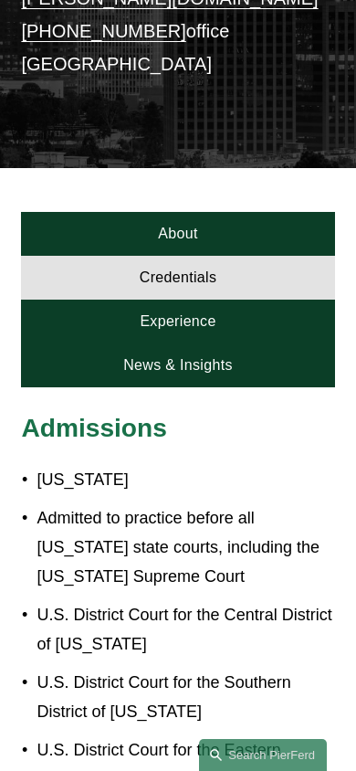
click at [209, 300] on link "Experience" at bounding box center [177, 322] width 313 height 44
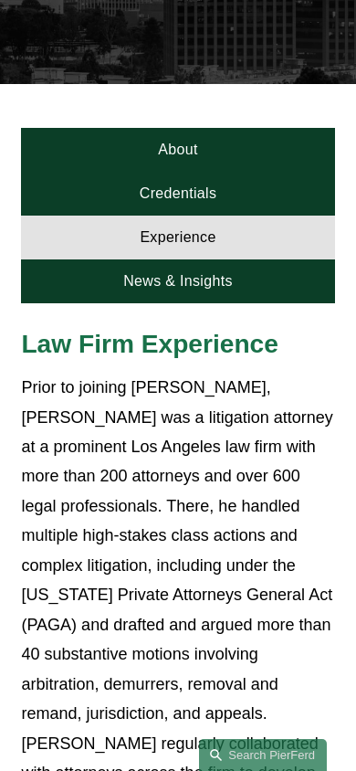
scroll to position [432, 0]
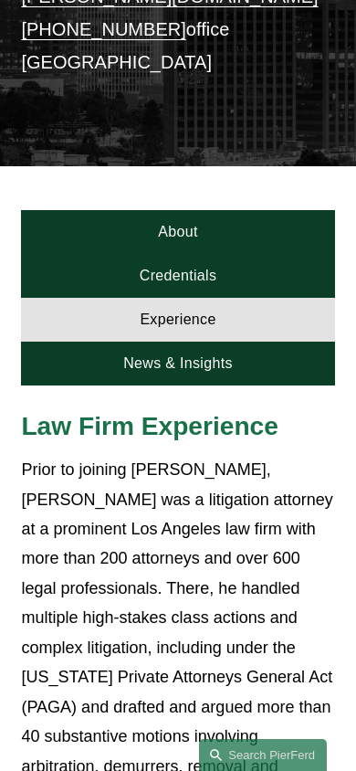
click at [230, 342] on link "News & Insights" at bounding box center [177, 364] width 313 height 44
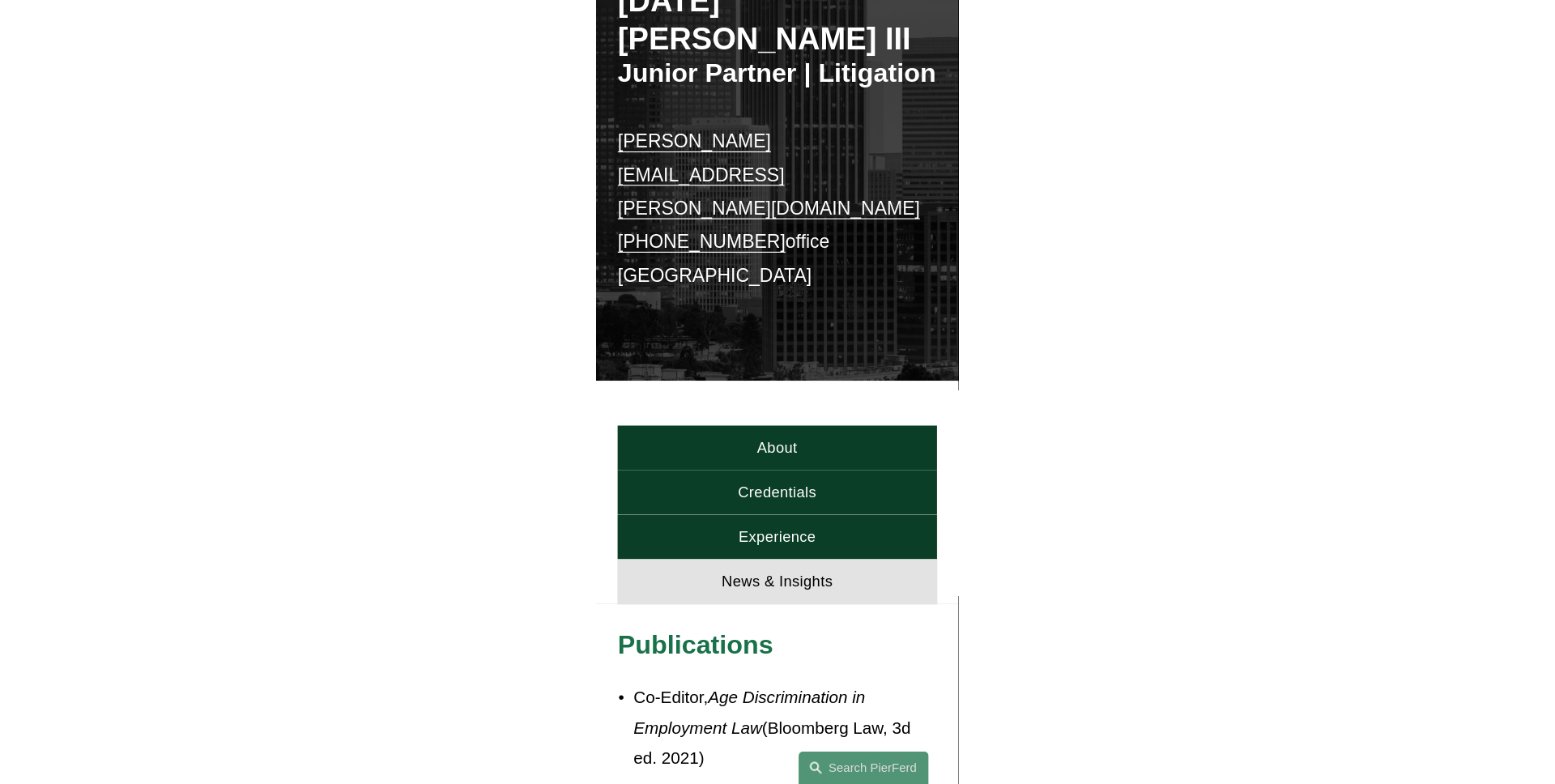
scroll to position [0, 0]
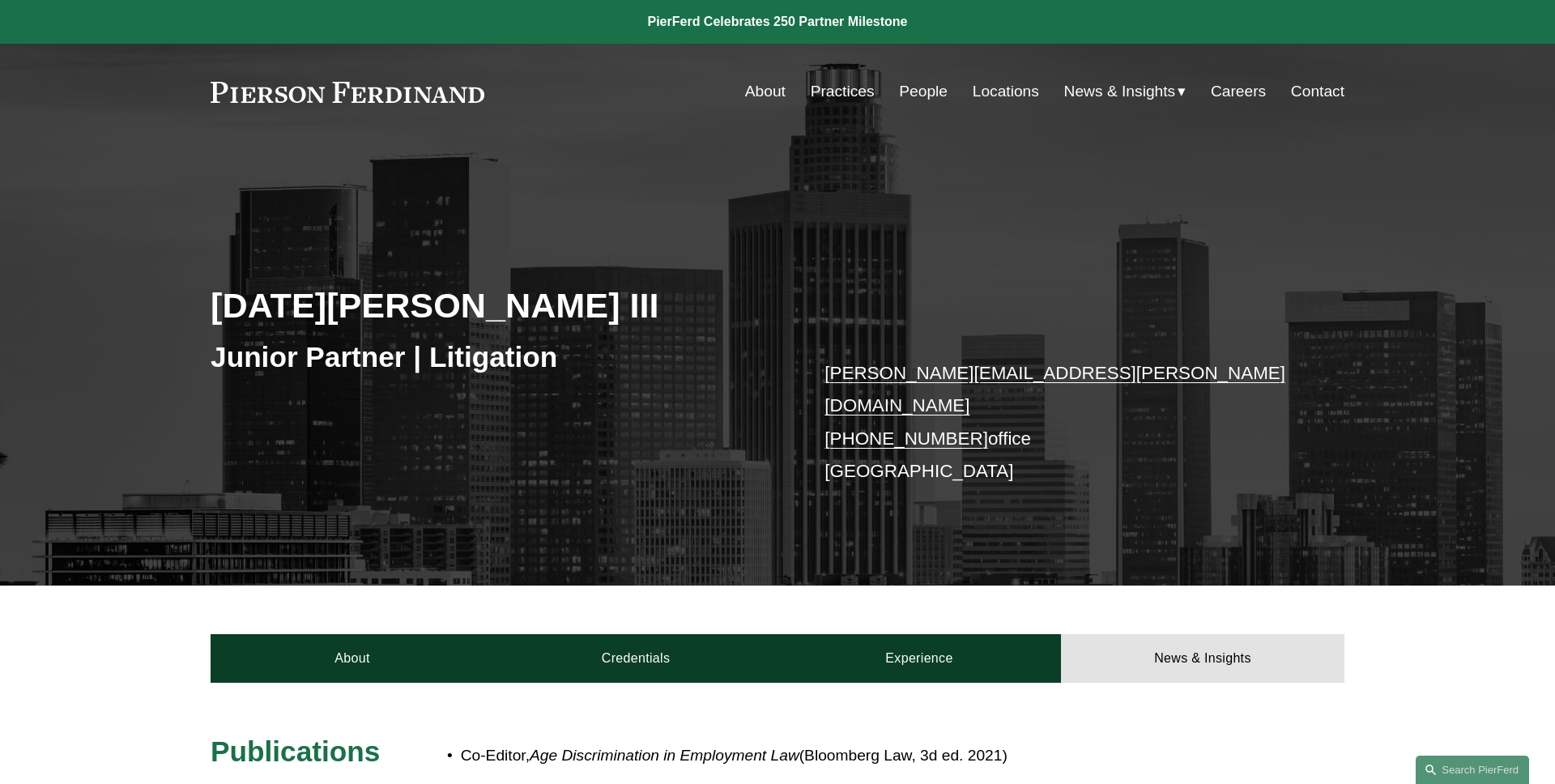
click at [1278, 450] on p "noel.meza@pierferd.com +1.619.870.9477 office Los Angeles" at bounding box center [1060, 422] width 472 height 130
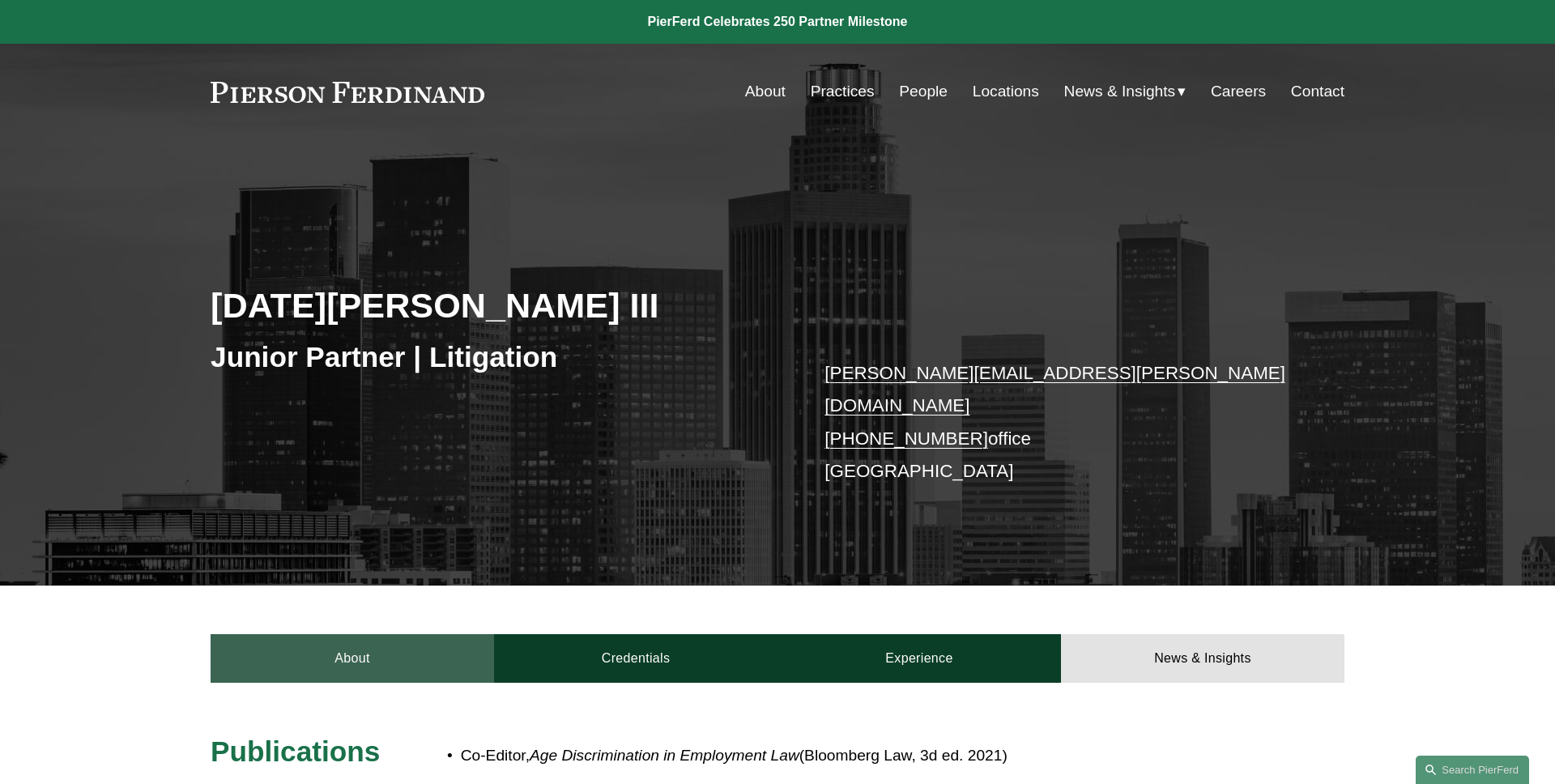
click at [315, 634] on link "About" at bounding box center [353, 658] width 284 height 49
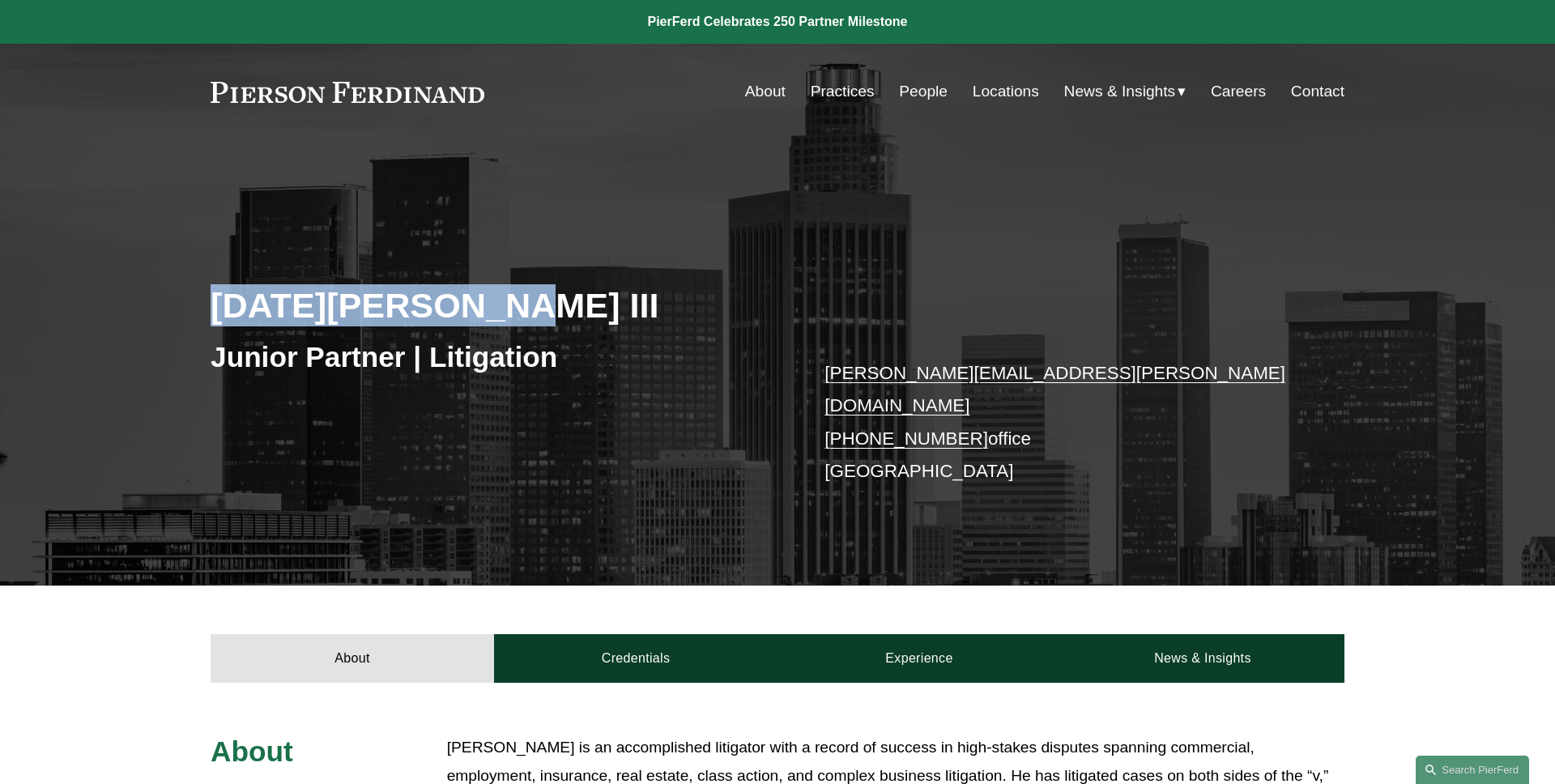
drag, startPoint x: 489, startPoint y: 304, endPoint x: 183, endPoint y: 304, distance: 306.0
click at [183, 304] on div "Noel J. Meza III Junior Partner | Litigation noel.meza@pierferd.com +1.619.870.…" at bounding box center [777, 385] width 1555 height 399
copy h2 "Noel J. Meza III"
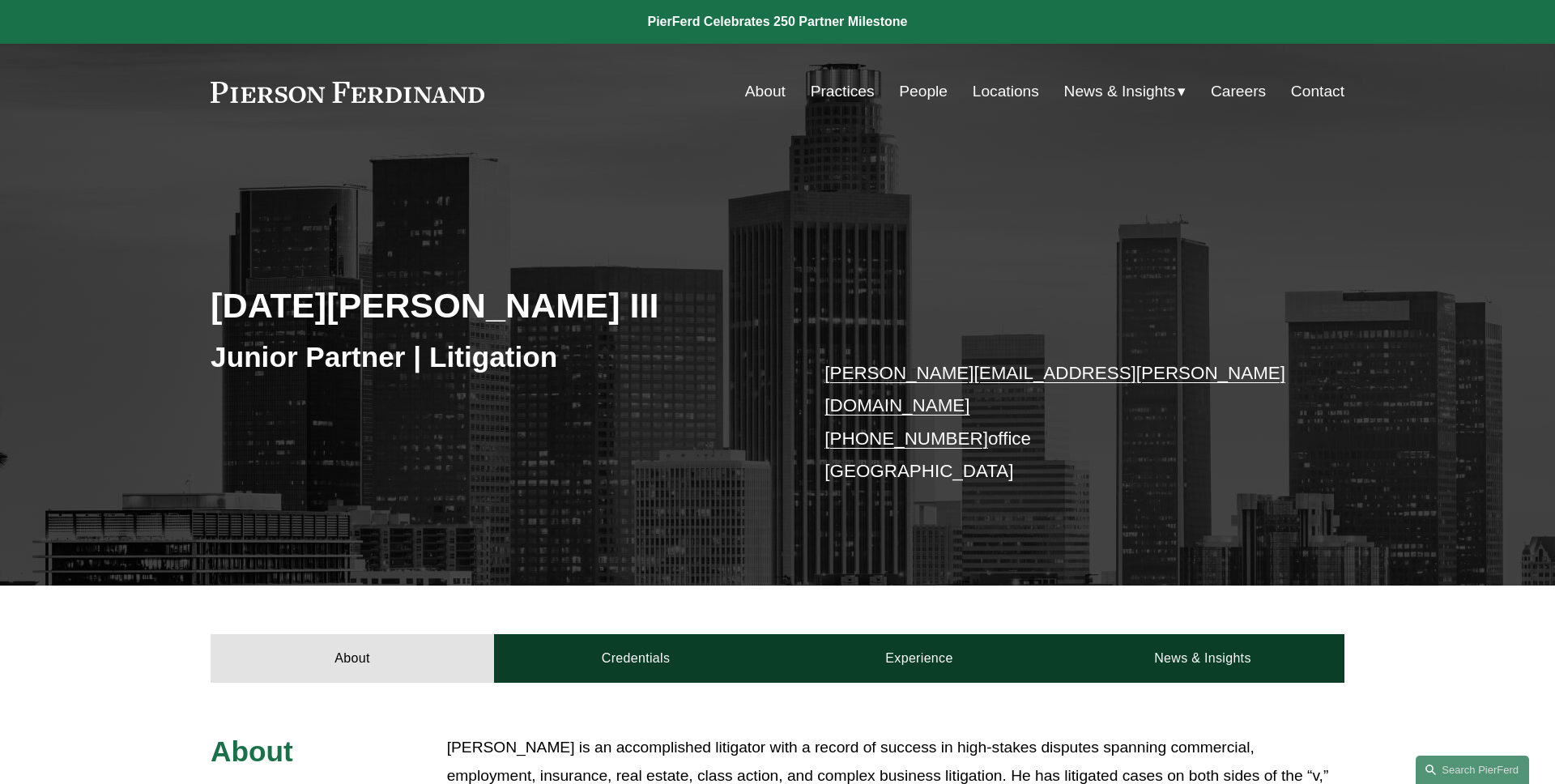
click at [170, 282] on div "Noel J. Meza III Junior Partner | Litigation noel.meza@pierferd.com +1.619.870.…" at bounding box center [777, 385] width 1555 height 399
click at [122, 256] on div "Noel J. Meza III Junior Partner | Litigation noel.meza@pierferd.com +1.619.870.…" at bounding box center [777, 385] width 1555 height 399
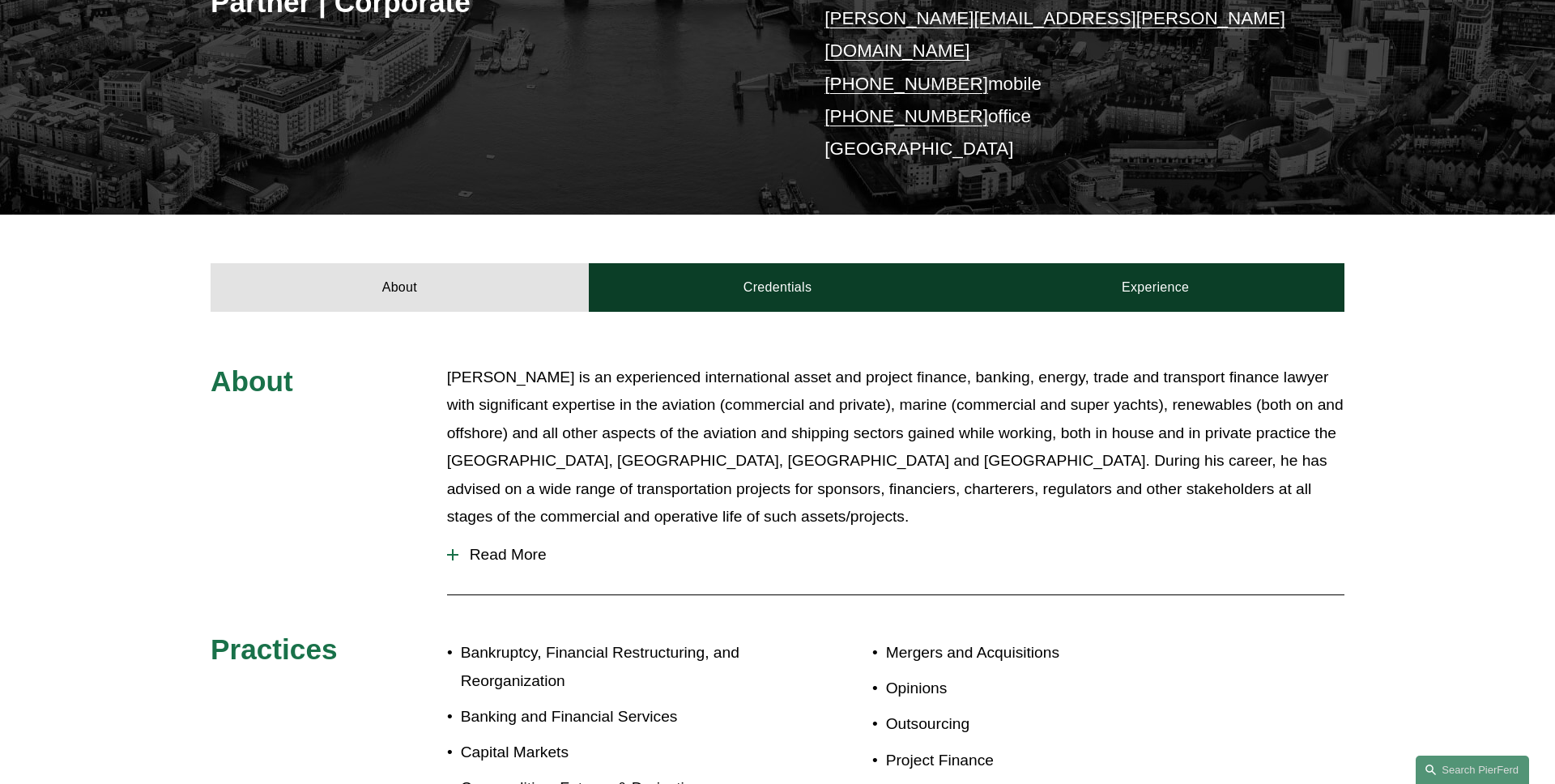
click at [525, 546] on span "Read More" at bounding box center [901, 555] width 886 height 18
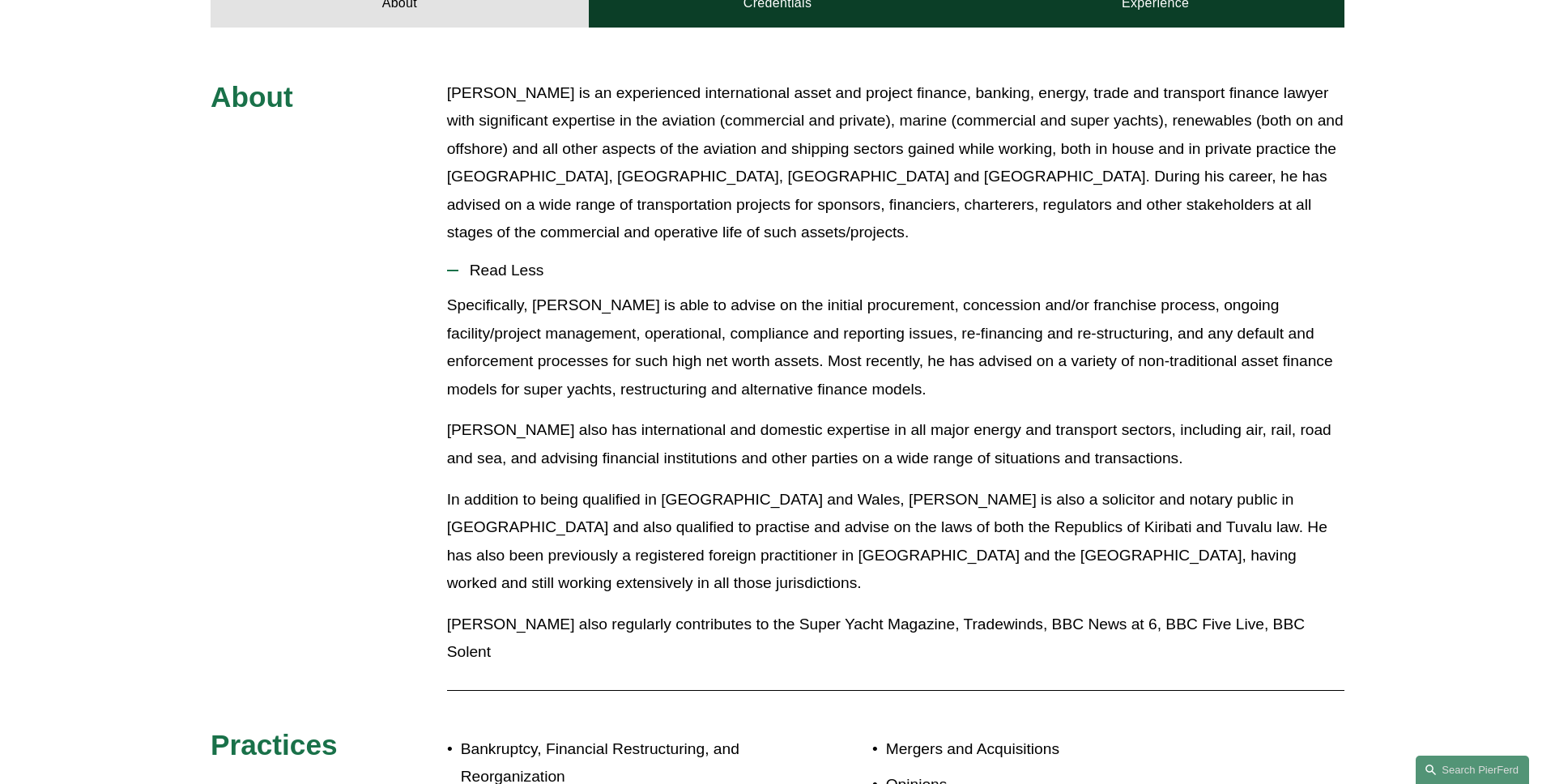
scroll to position [573, 0]
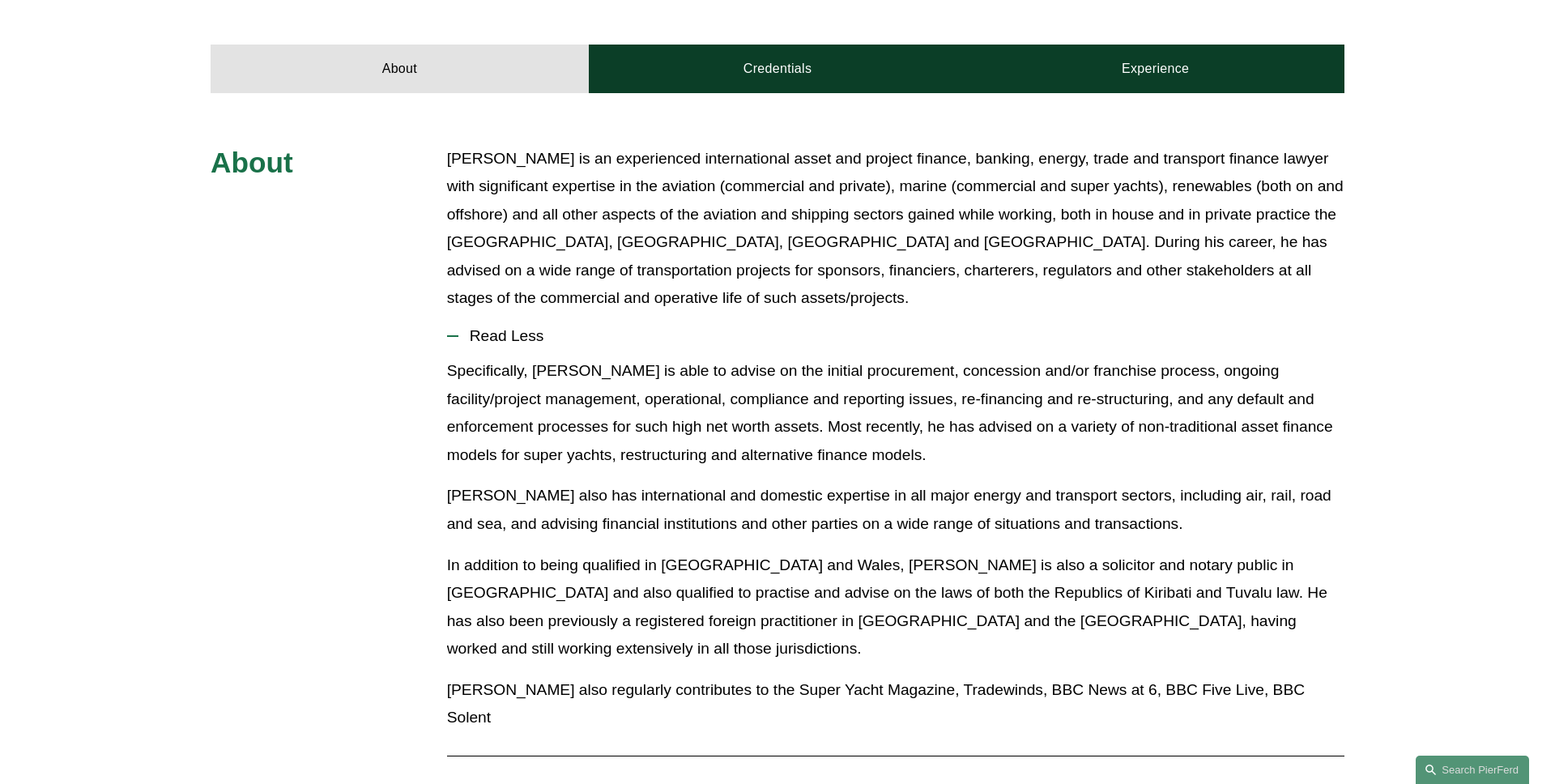
click at [513, 327] on span "Read Less" at bounding box center [901, 336] width 886 height 18
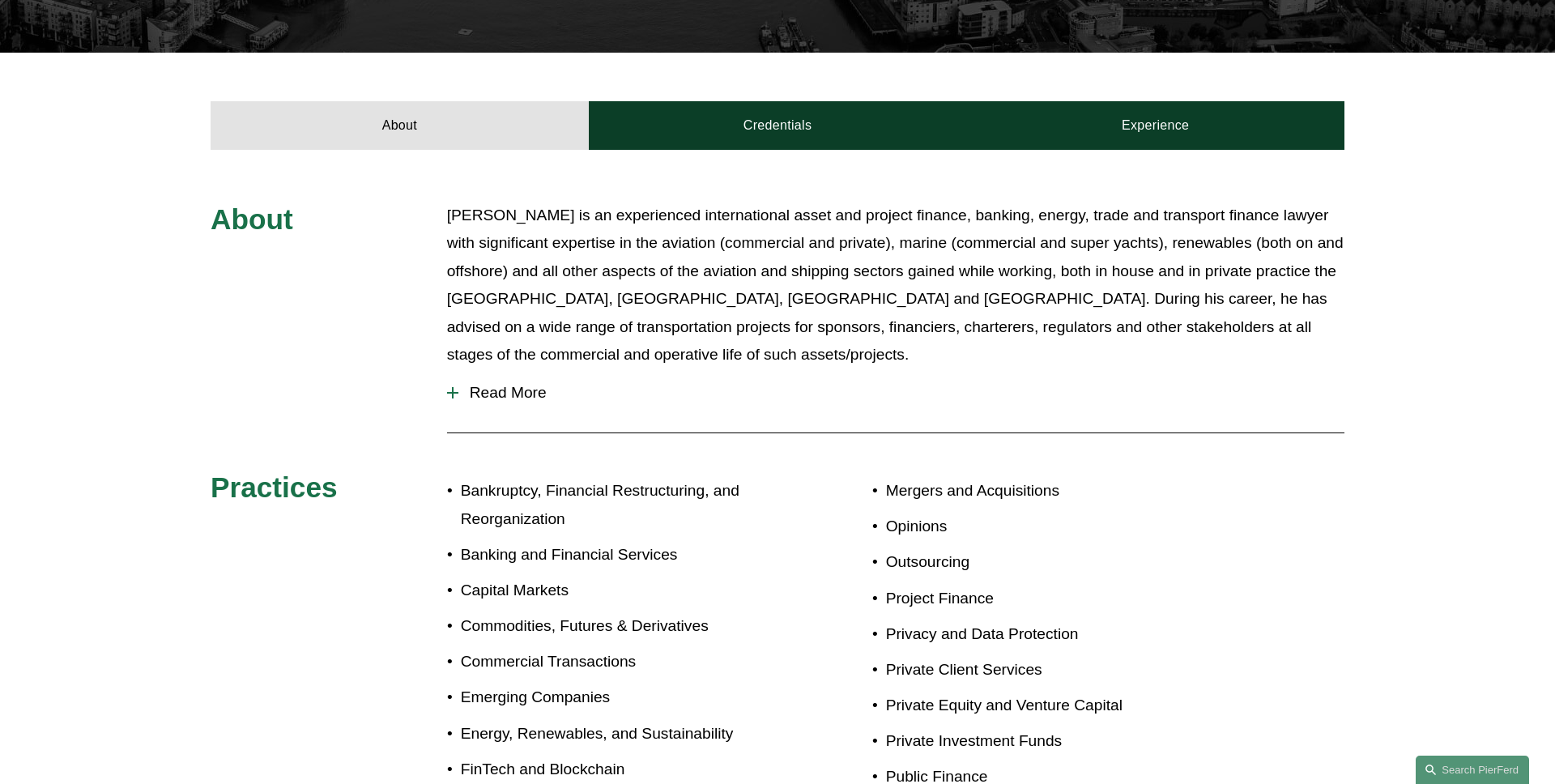
scroll to position [498, 0]
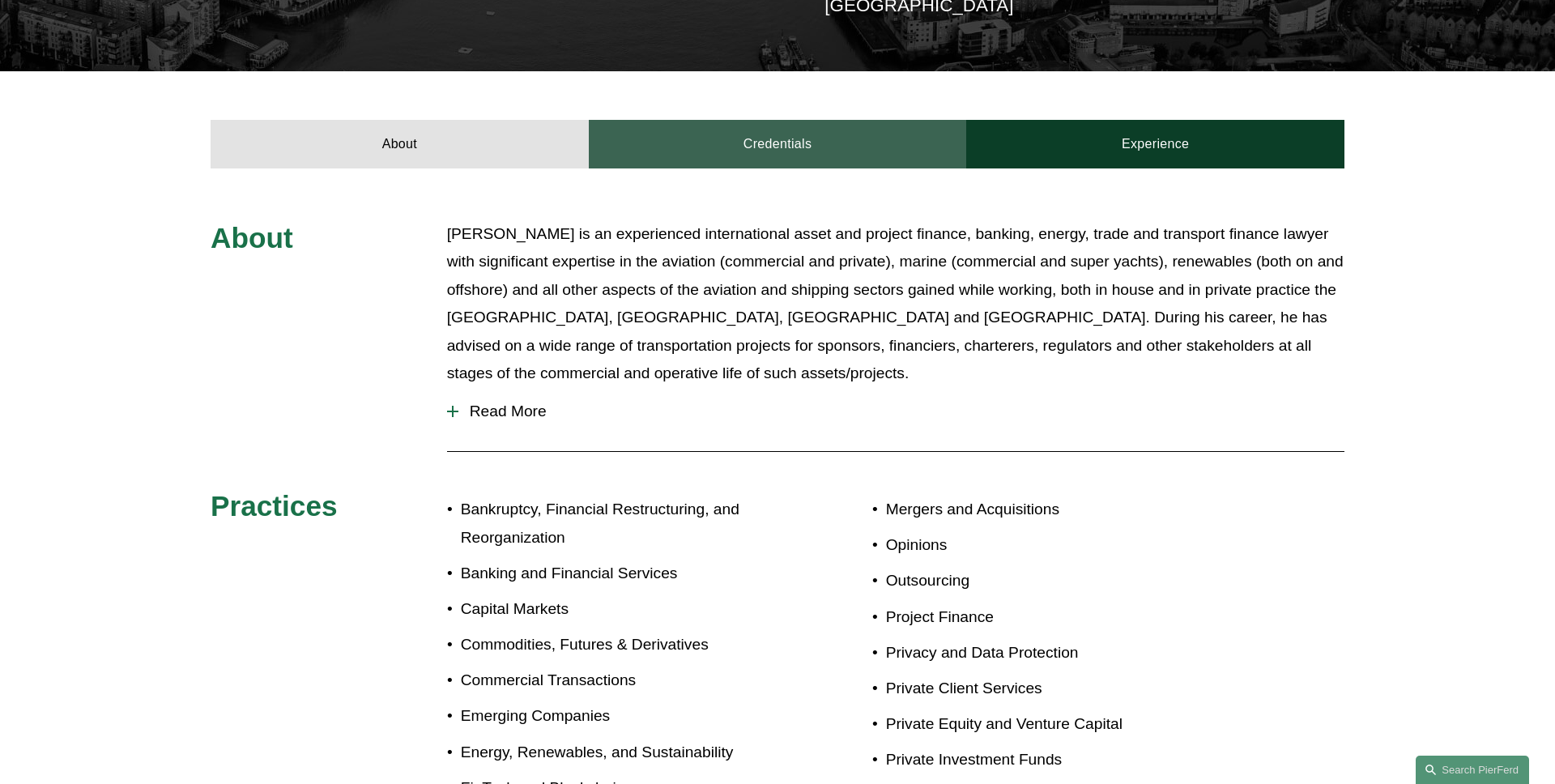
click at [781, 132] on link "Credentials" at bounding box center [777, 144] width 378 height 49
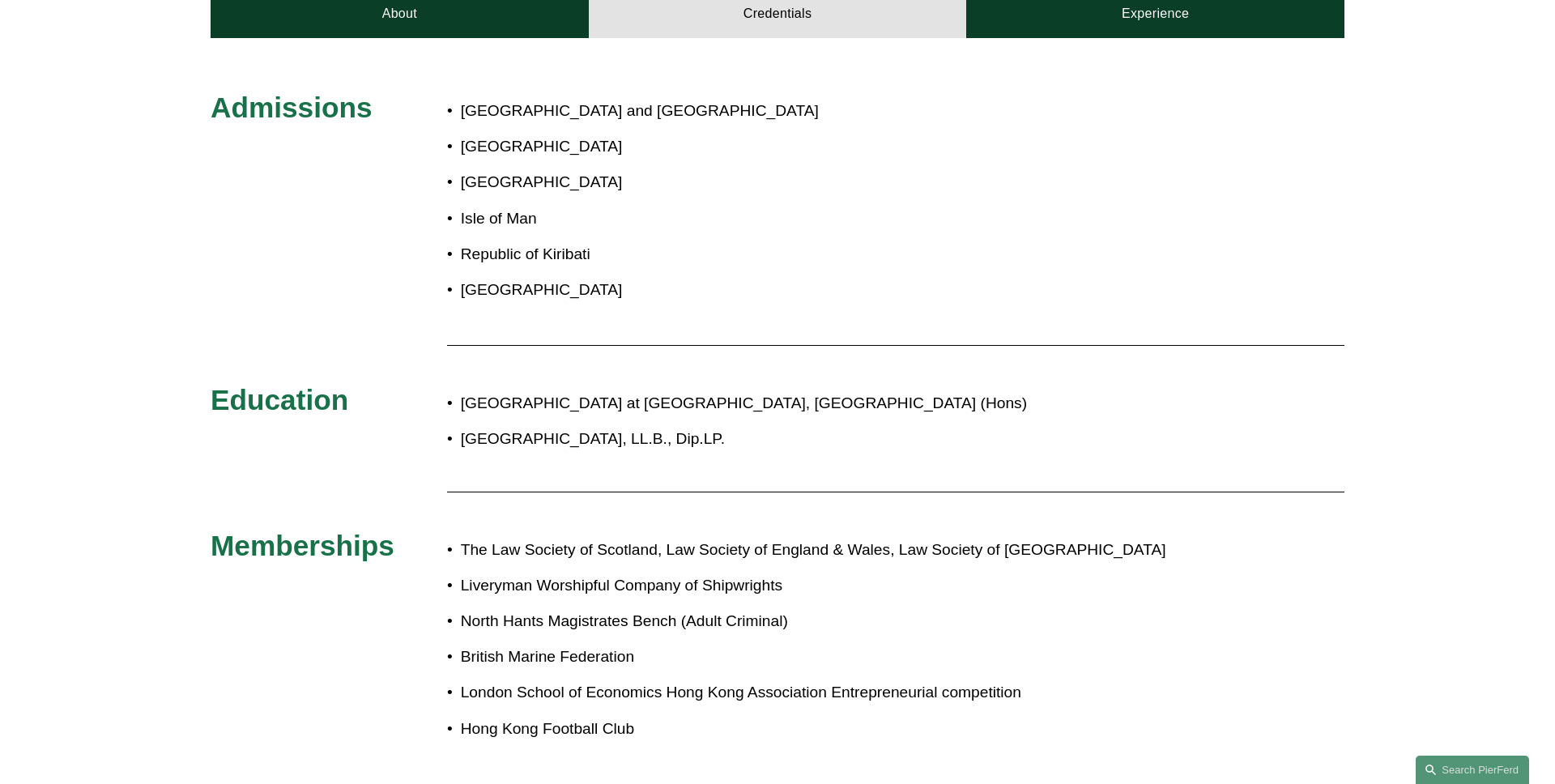
scroll to position [577, 0]
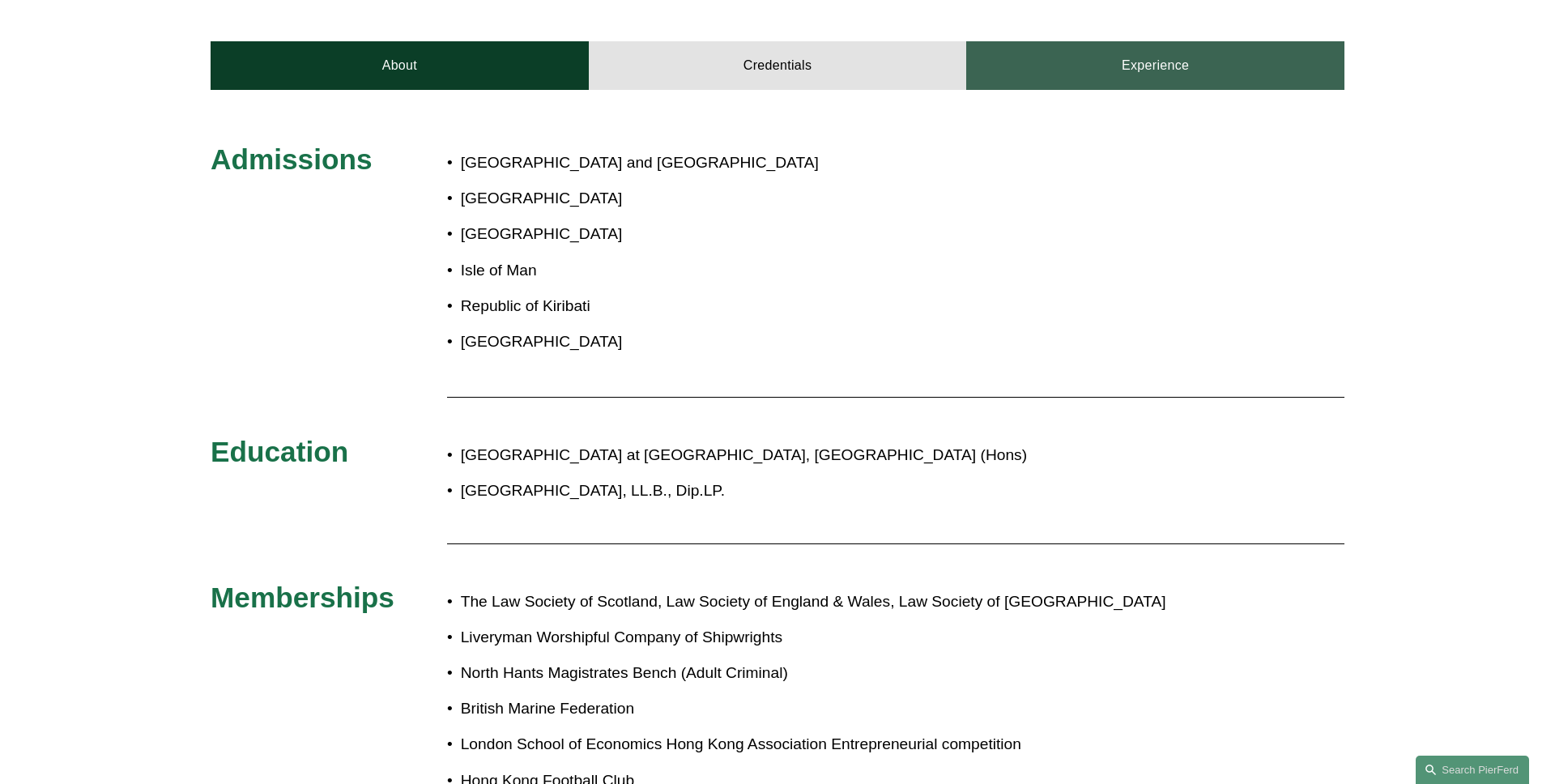
click at [1152, 61] on link "Experience" at bounding box center [1155, 66] width 378 height 49
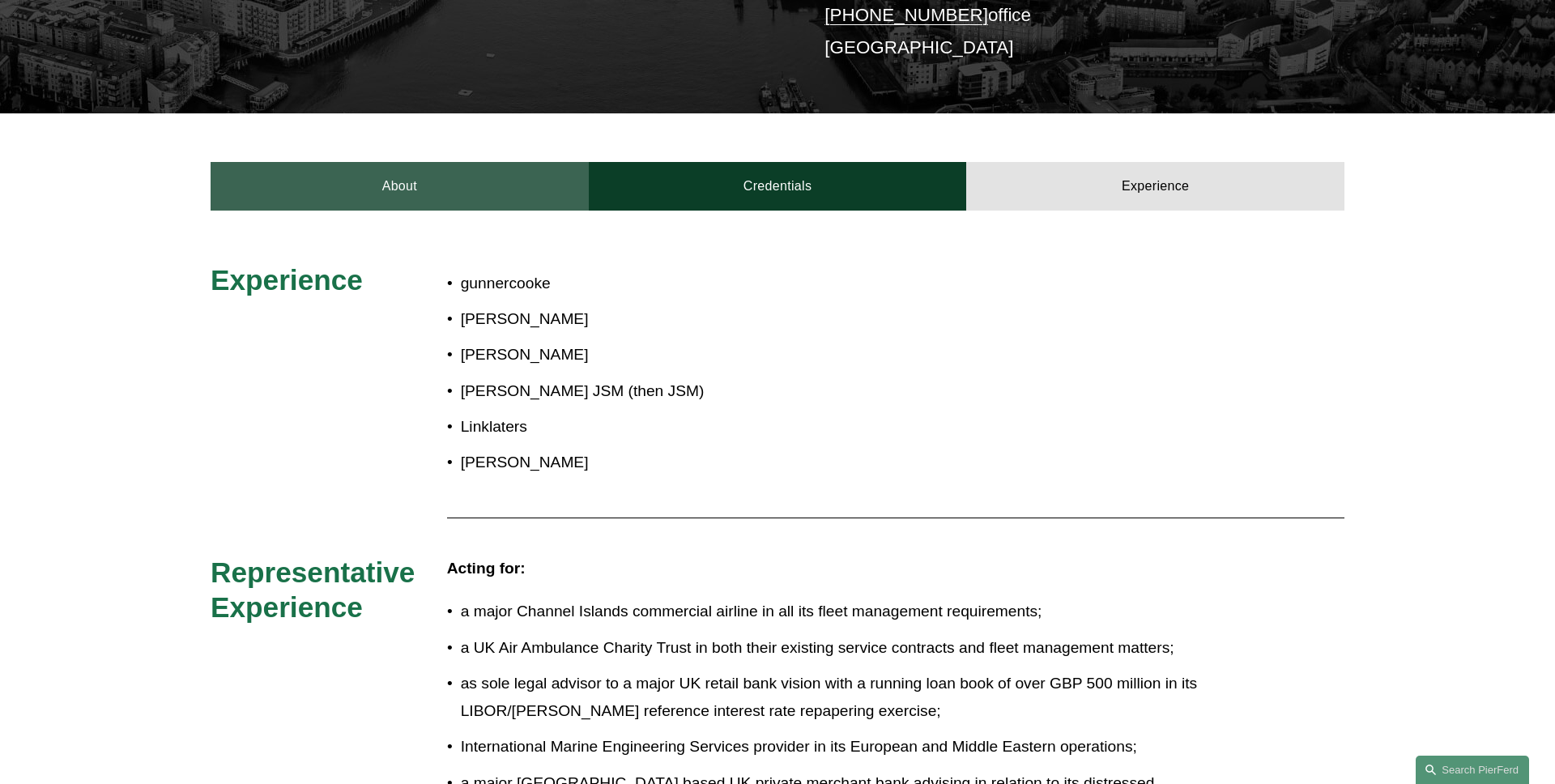
click at [344, 162] on link "About" at bounding box center [400, 186] width 378 height 49
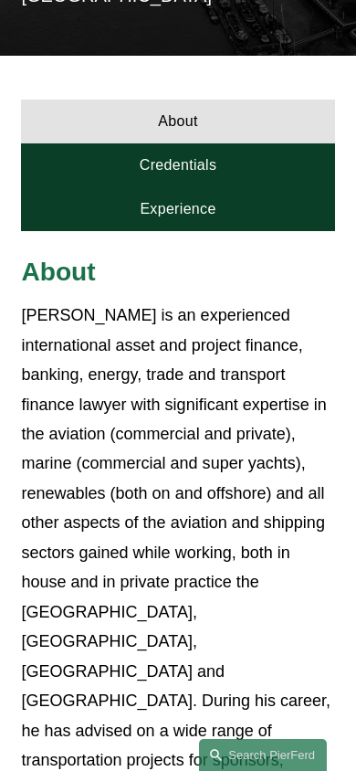
scroll to position [429, 0]
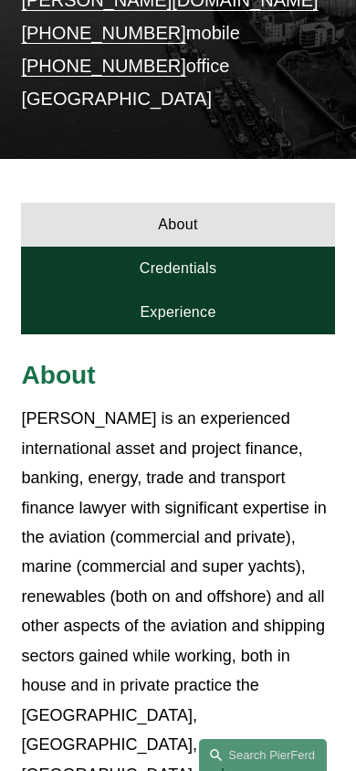
click at [186, 247] on link "Credentials" at bounding box center [177, 269] width 313 height 44
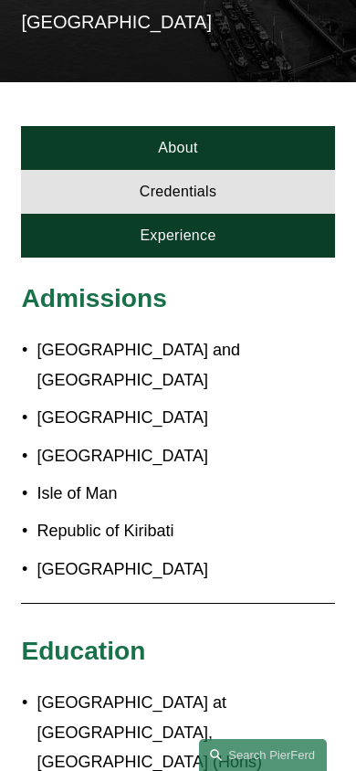
click at [215, 214] on link "Experience" at bounding box center [177, 236] width 313 height 44
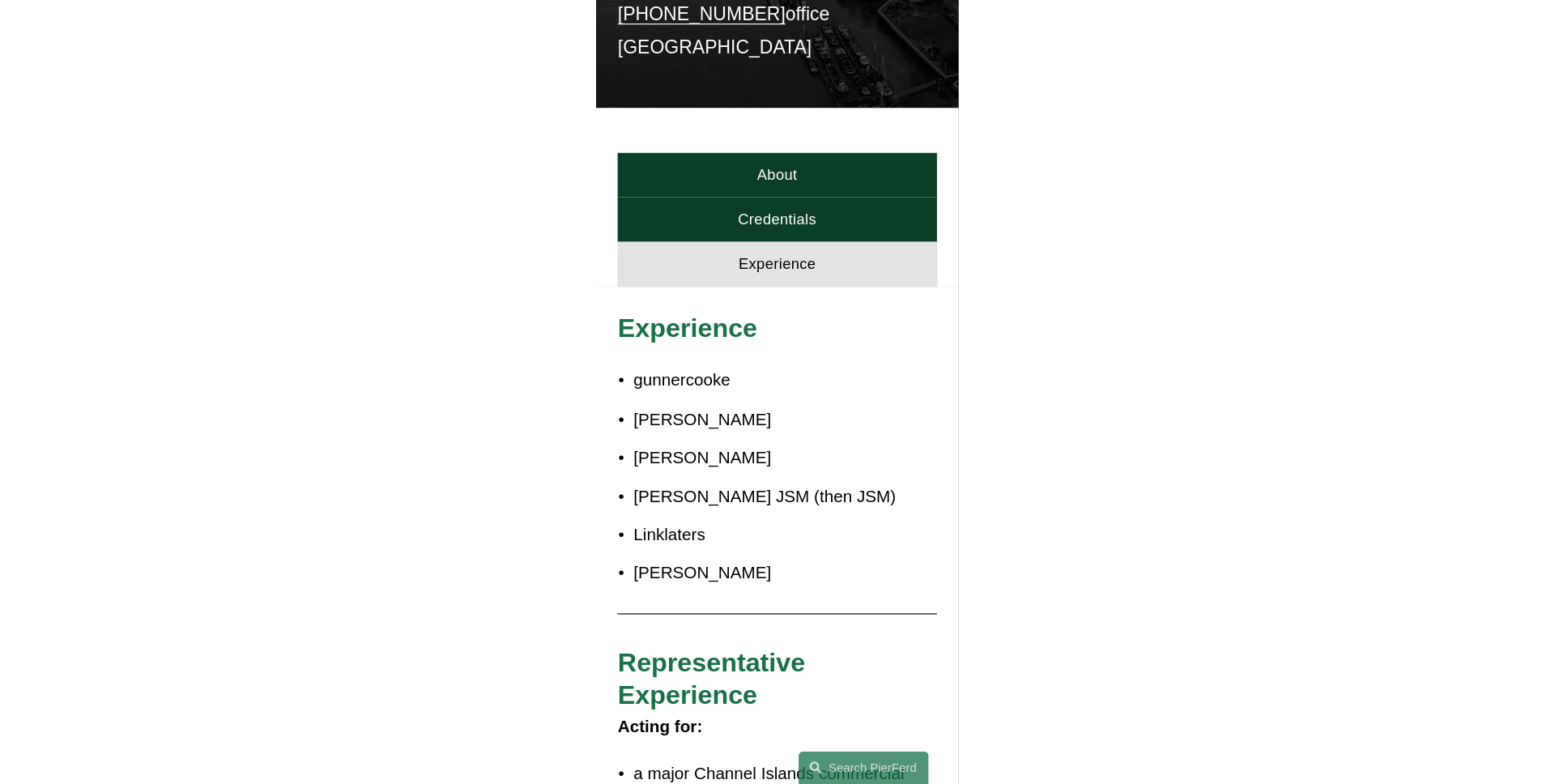
scroll to position [0, 0]
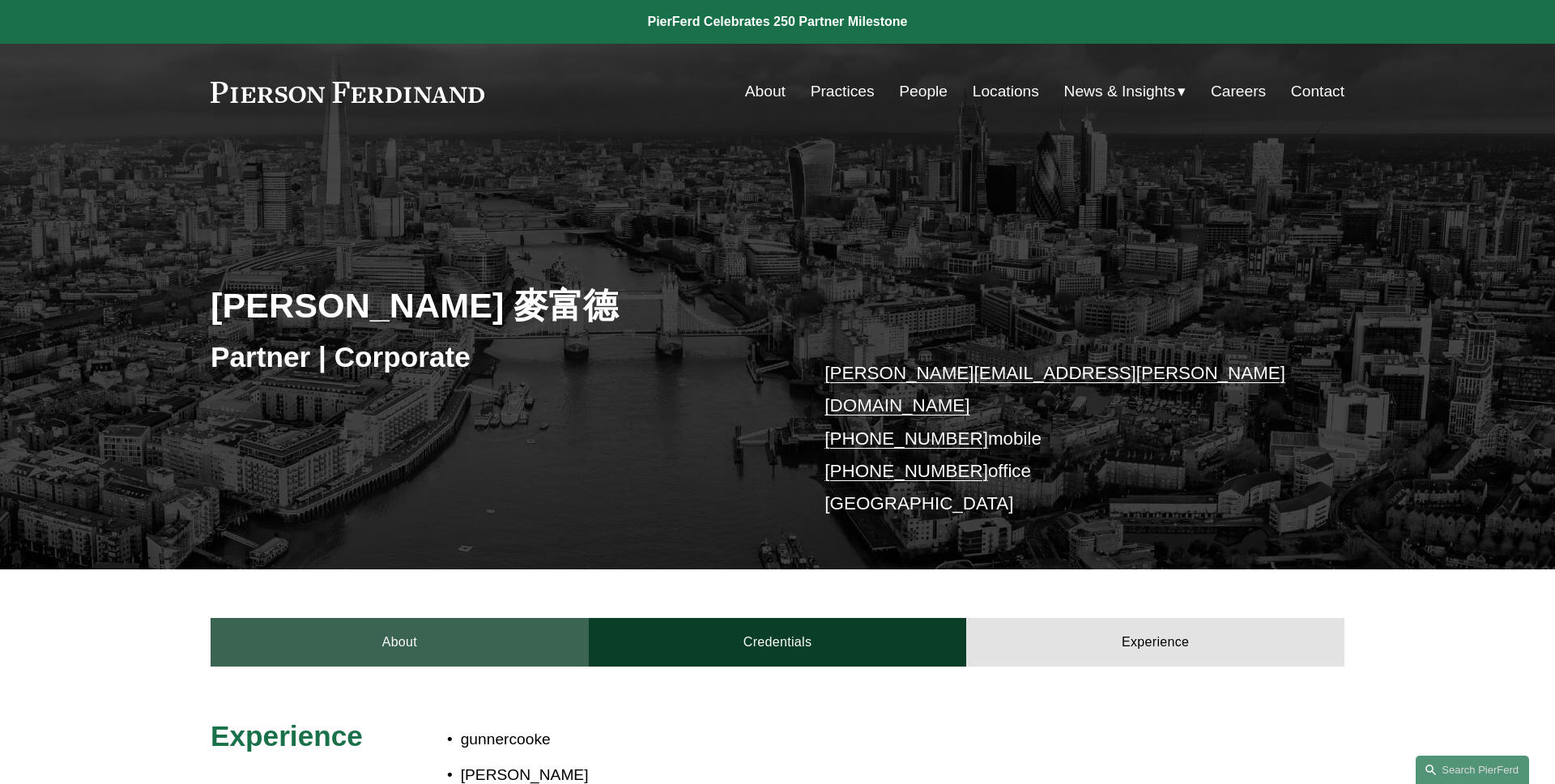
click at [304, 641] on link "About" at bounding box center [400, 641] width 378 height 49
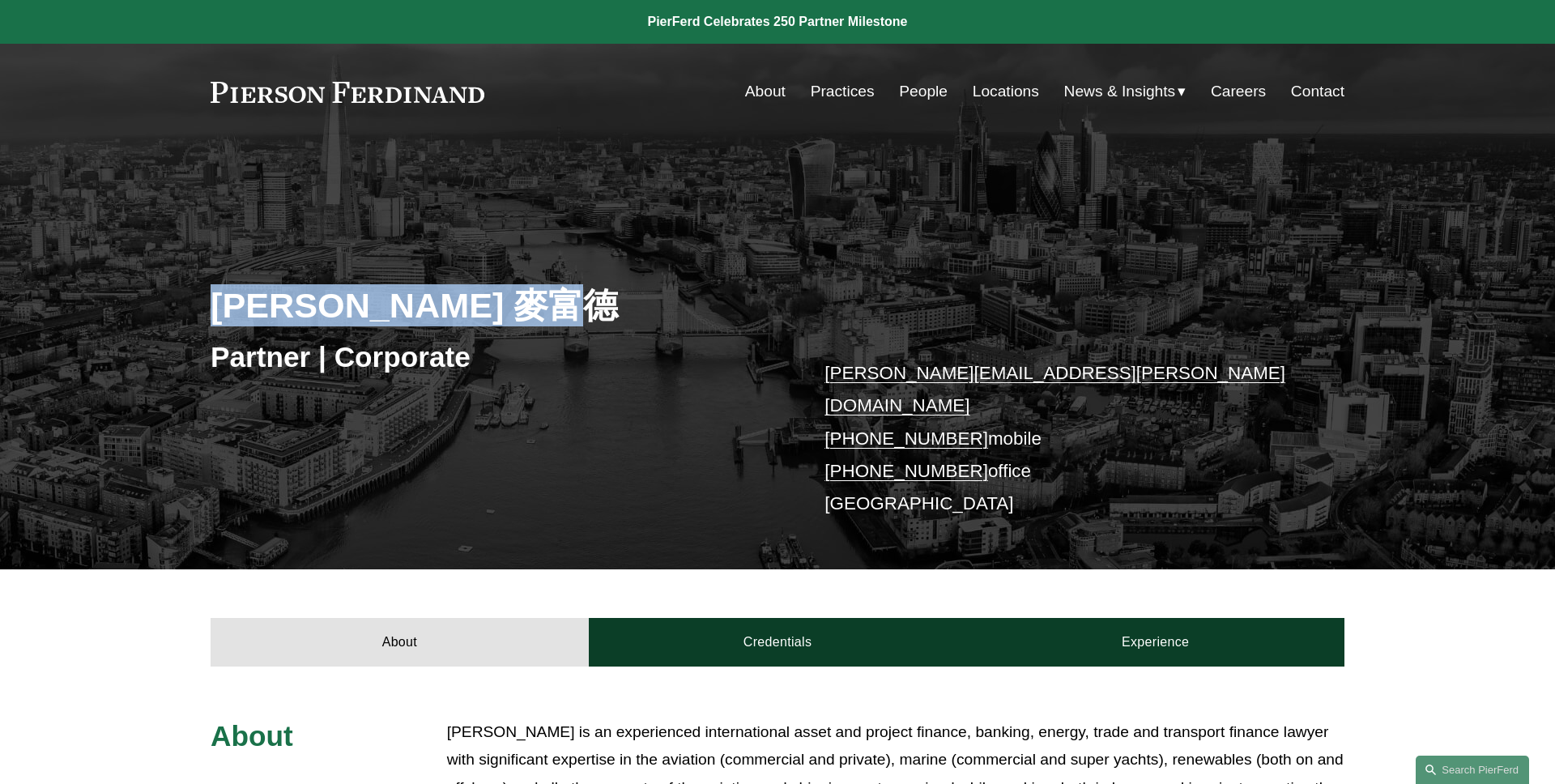
drag, startPoint x: 478, startPoint y: 307, endPoint x: 159, endPoint y: 306, distance: 319.0
click at [159, 306] on div "[PERSON_NAME] 麥富德 Partner | Corporate [PERSON_NAME][EMAIL_ADDRESS][PERSON_NAME]…" at bounding box center [777, 376] width 1555 height 382
copy h2 "[PERSON_NAME]"
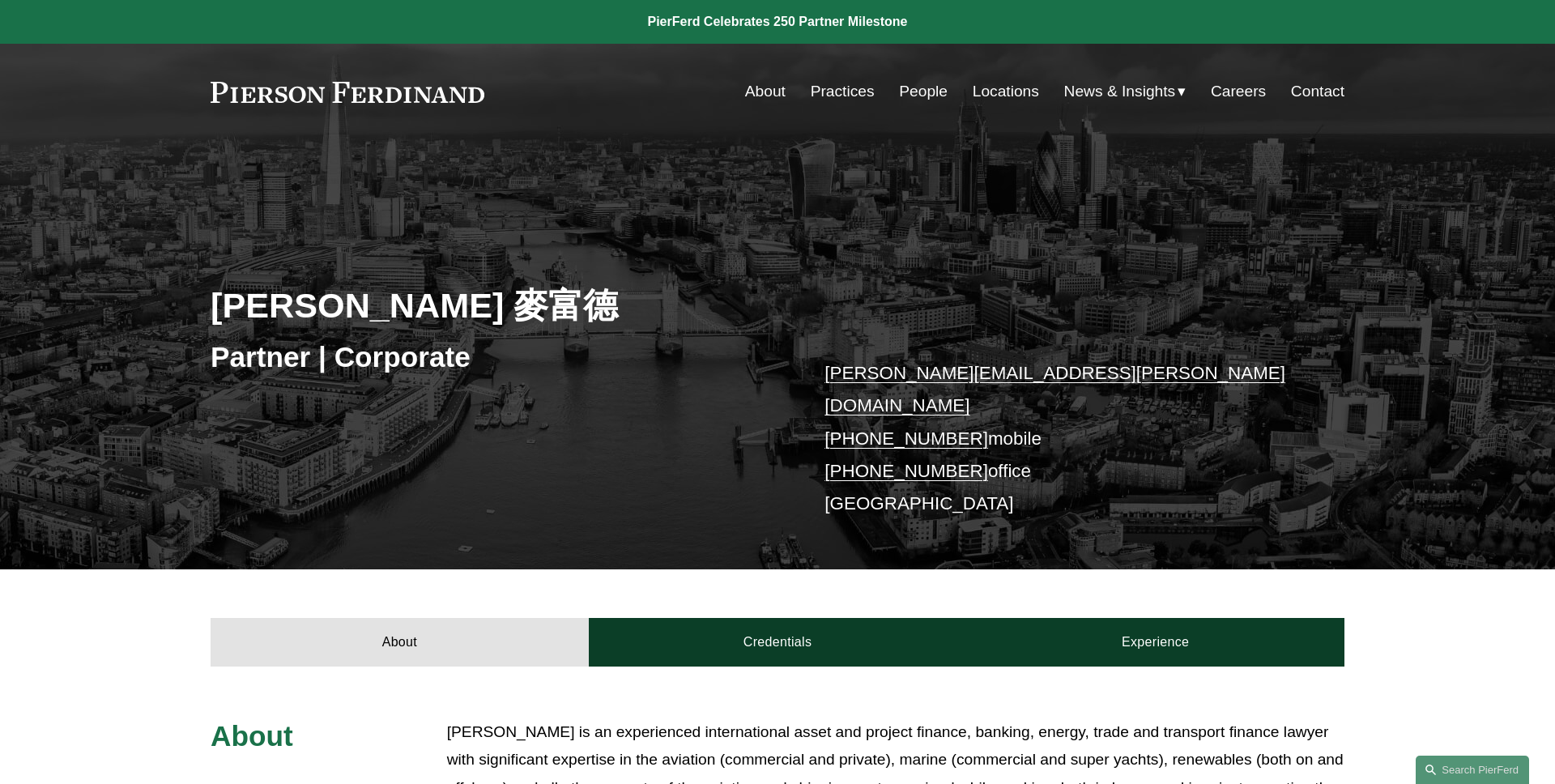
click at [151, 276] on div "[PERSON_NAME] 麥富德 Partner | Corporate [PERSON_NAME][EMAIL_ADDRESS][PERSON_NAME]…" at bounding box center [777, 376] width 1555 height 382
click at [98, 258] on div "[PERSON_NAME] 麥富德 Partner | Corporate [PERSON_NAME][EMAIL_ADDRESS][PERSON_NAME]…" at bounding box center [777, 376] width 1555 height 382
click at [833, 159] on div "[PERSON_NAME] 麥富德 Partner | Corporate [PERSON_NAME][EMAIL_ADDRESS][PERSON_NAME]…" at bounding box center [777, 354] width 1555 height 429
